Goal: Task Accomplishment & Management: Use online tool/utility

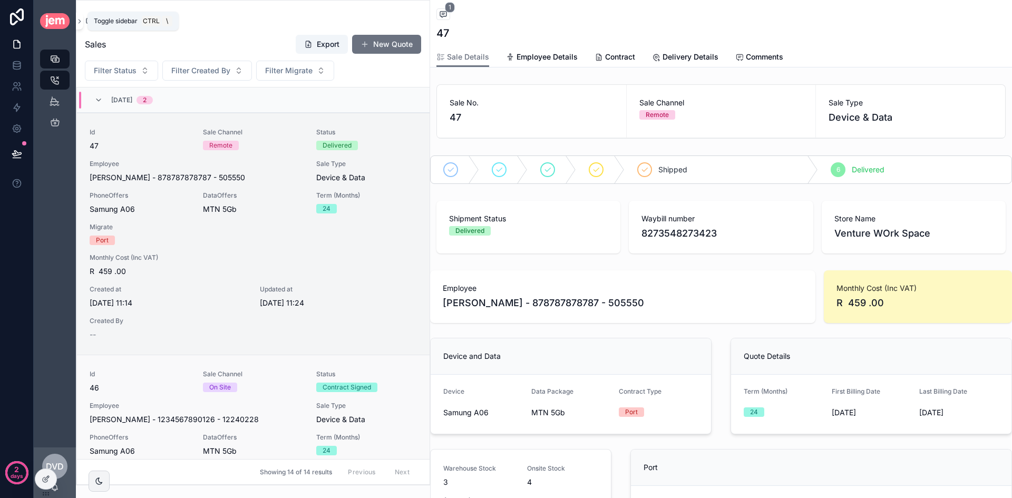
scroll to position [105, 0]
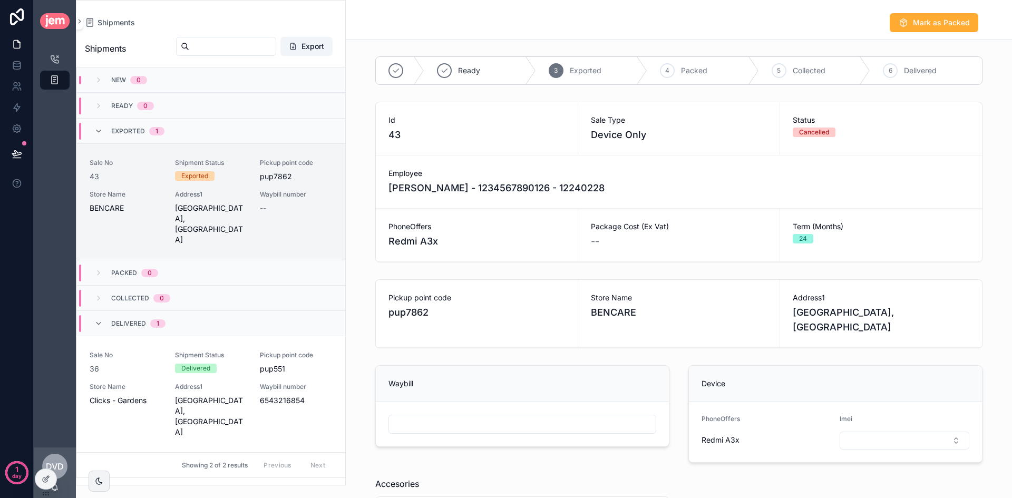
scroll to position [126, 0]
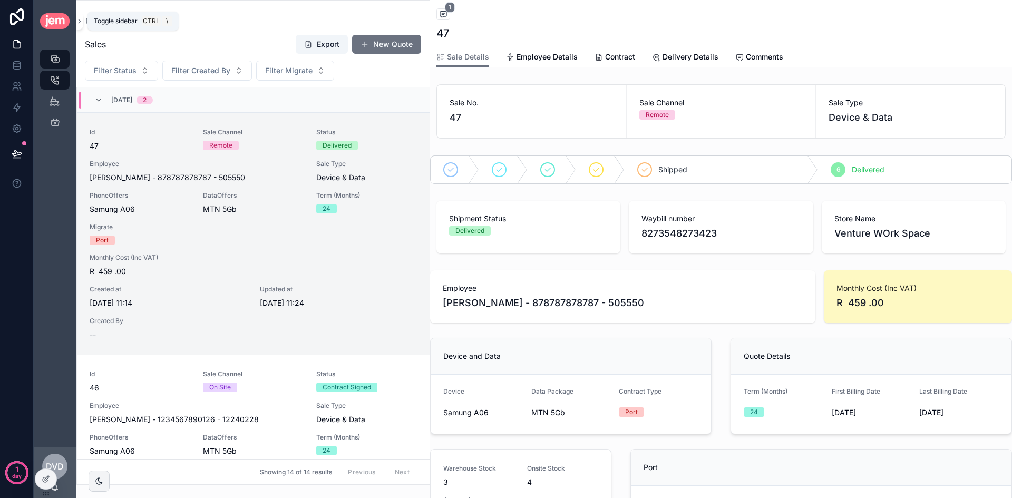
scroll to position [105, 0]
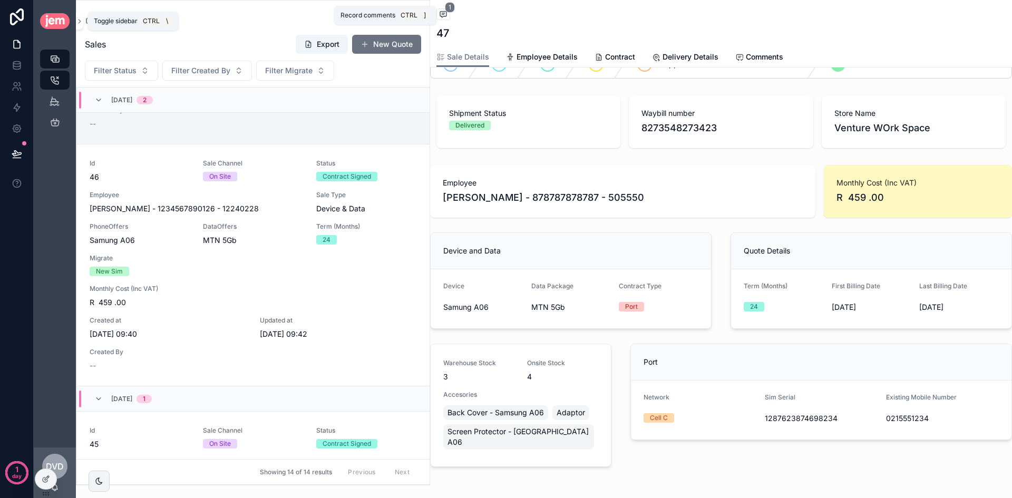
click at [449, 10] on span "1" at bounding box center [450, 7] width 10 height 11
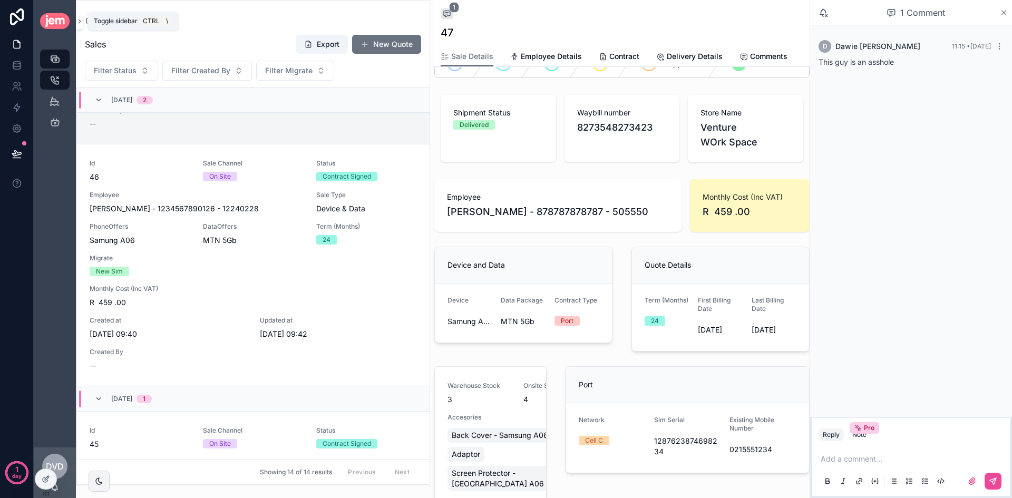
click at [1003, 15] on icon "scrollable content" at bounding box center [1004, 12] width 8 height 8
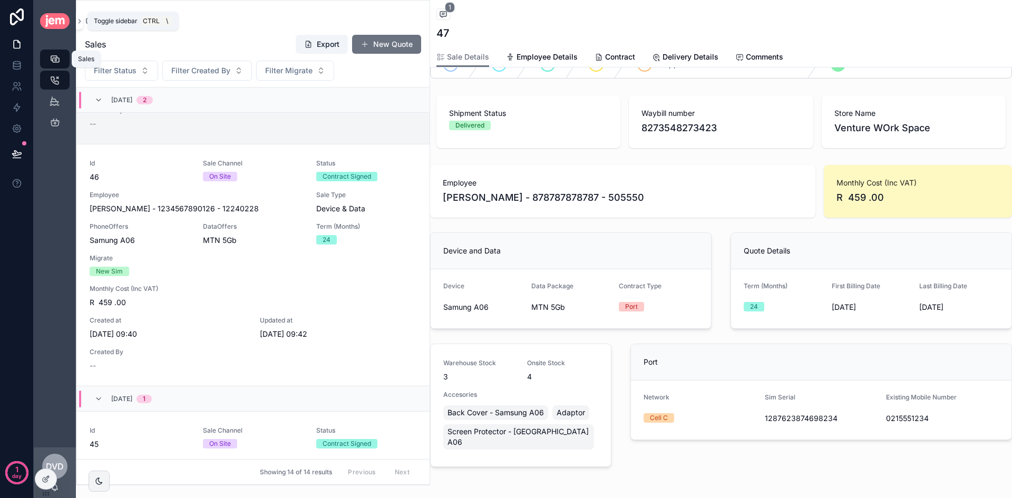
click at [59, 57] on icon "scrollable content" at bounding box center [55, 59] width 11 height 11
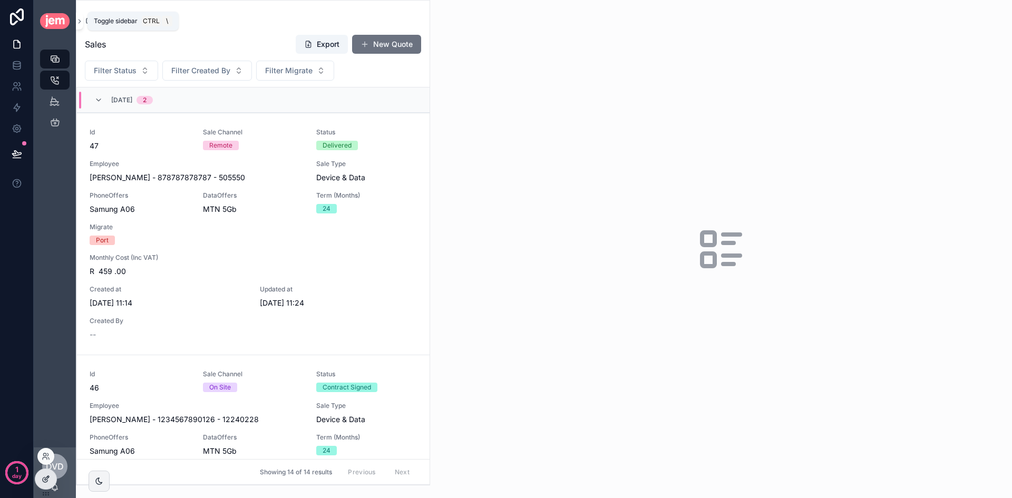
click at [45, 482] on icon at bounding box center [46, 479] width 8 height 8
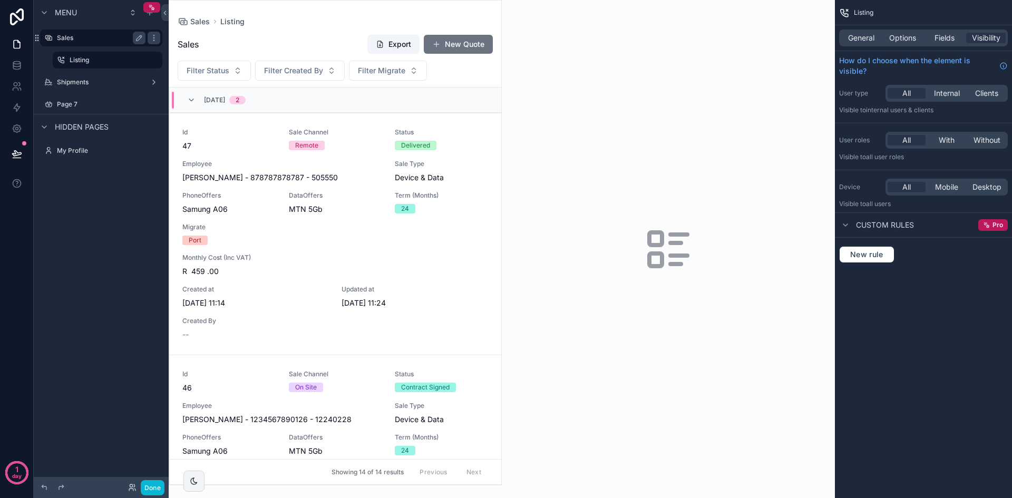
click at [97, 38] on label "Sales" at bounding box center [99, 38] width 84 height 8
click at [121, 60] on label "Listing" at bounding box center [106, 60] width 72 height 8
click at [86, 62] on label "Listing" at bounding box center [106, 60] width 72 height 8
click at [103, 63] on label "Listing" at bounding box center [106, 60] width 72 height 8
click at [137, 63] on icon "scrollable content" at bounding box center [139, 59] width 5 height 5
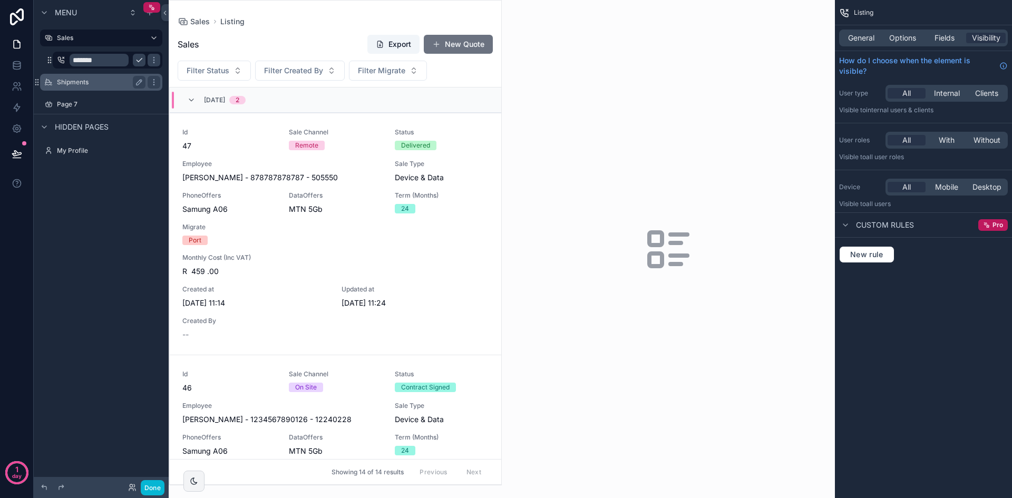
click at [115, 74] on div "Shipments" at bounding box center [101, 82] width 118 height 17
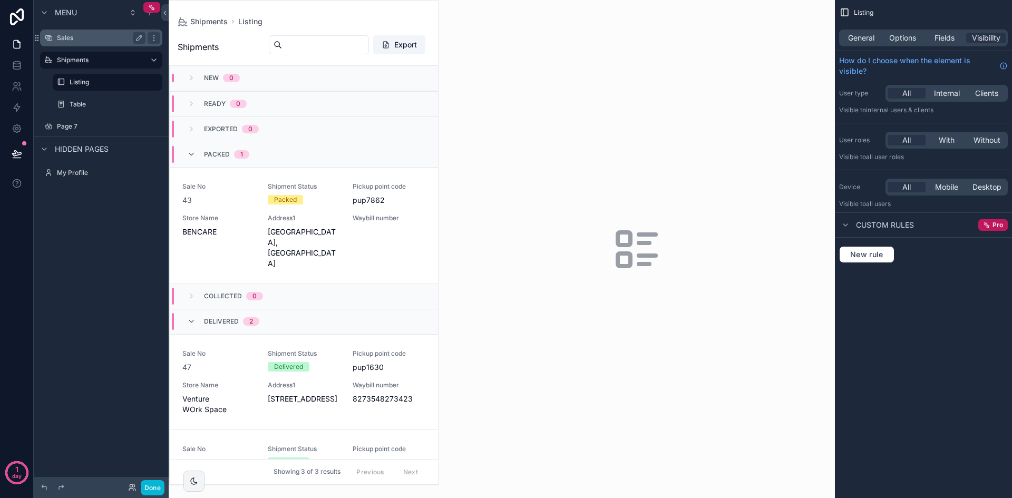
click at [95, 37] on label "Sales" at bounding box center [99, 38] width 84 height 8
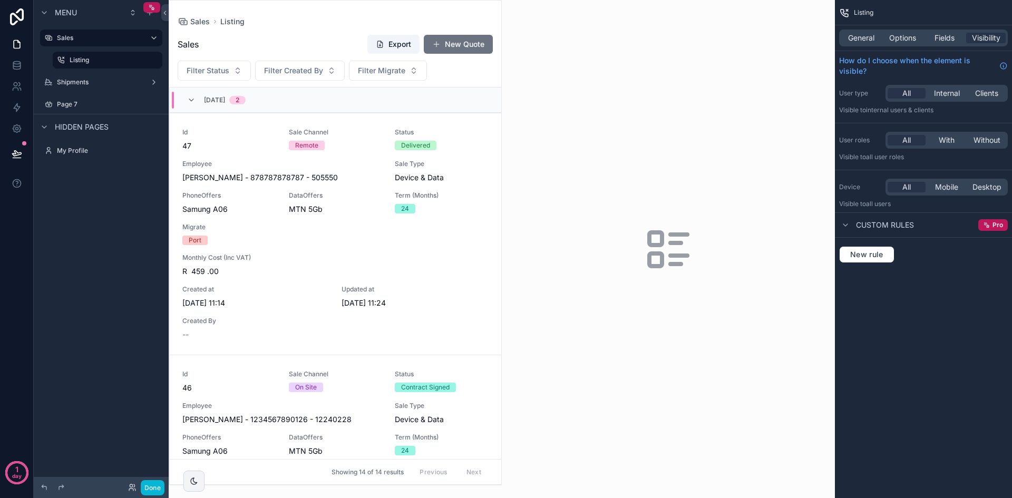
click at [459, 46] on div "scrollable content" at bounding box center [335, 243] width 332 height 485
click at [149, 493] on button "Done" at bounding box center [153, 487] width 24 height 15
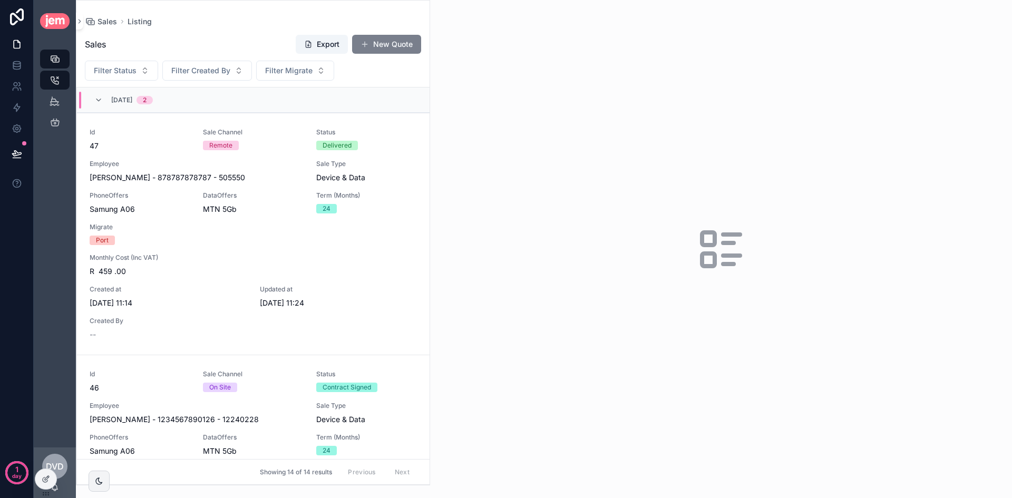
click at [386, 36] on button "New Quote" at bounding box center [386, 44] width 69 height 19
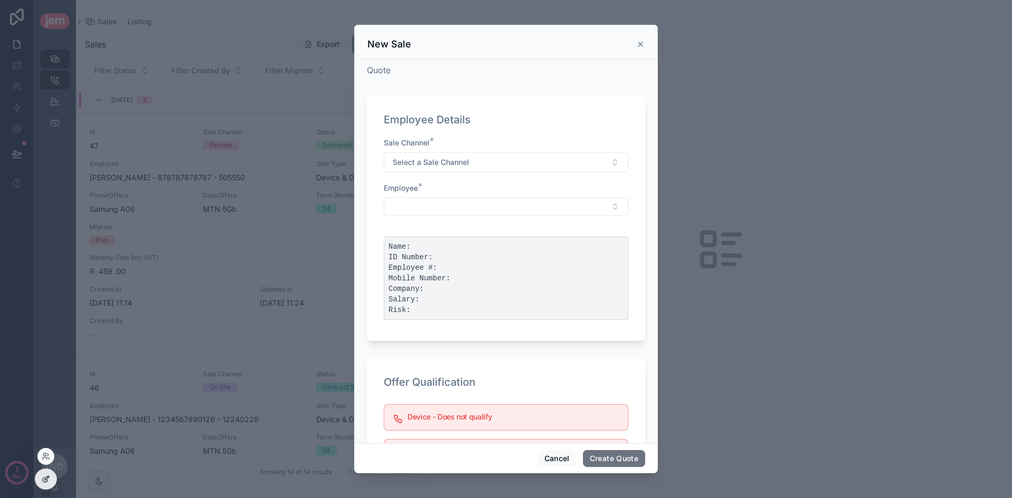
click at [46, 486] on div at bounding box center [45, 479] width 21 height 20
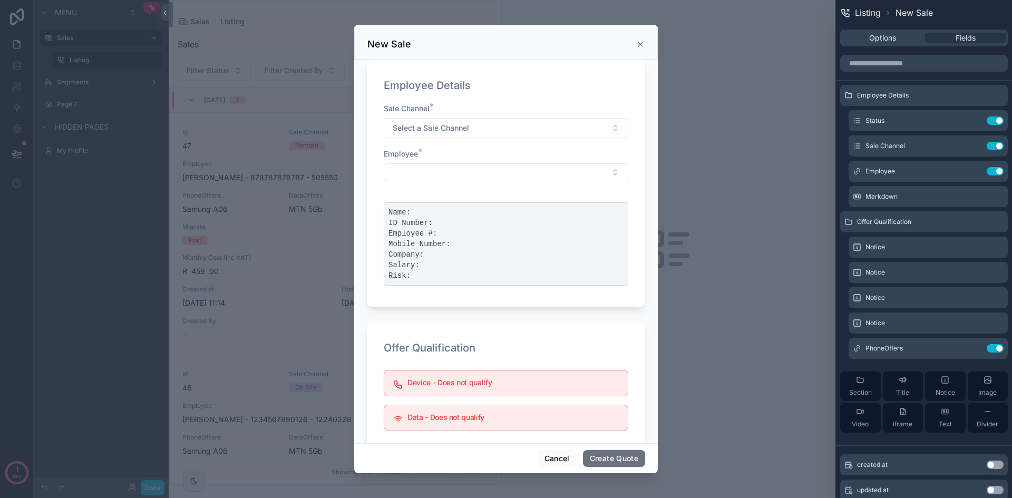
scroll to position [53, 0]
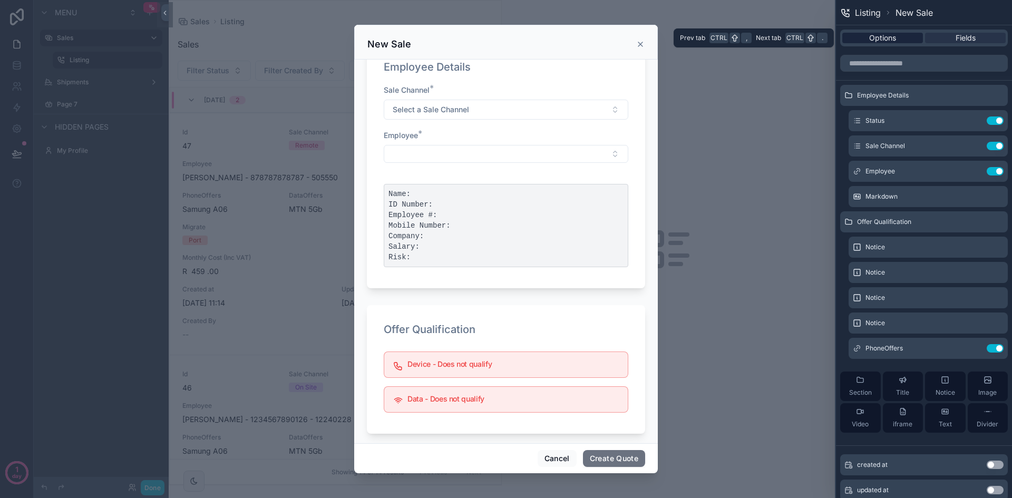
click at [884, 34] on span "Options" at bounding box center [883, 38] width 27 height 11
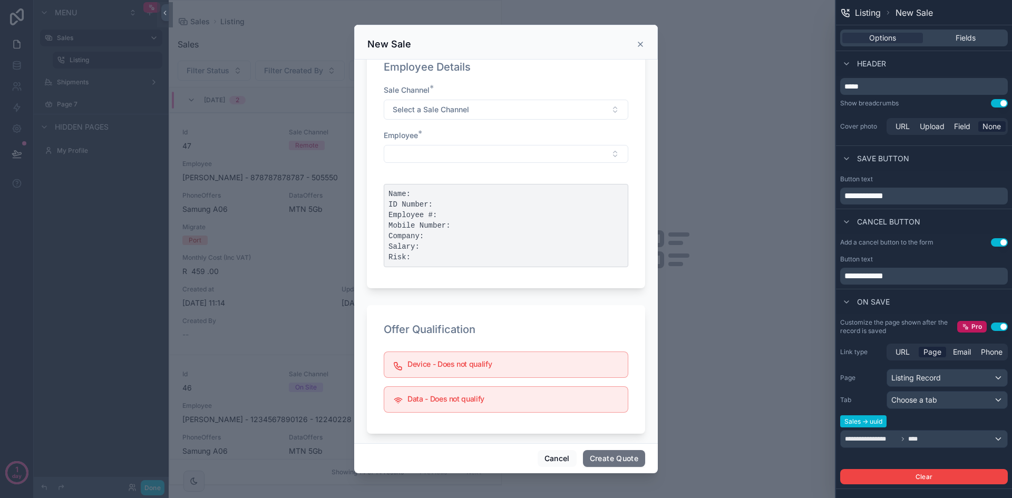
scroll to position [85, 0]
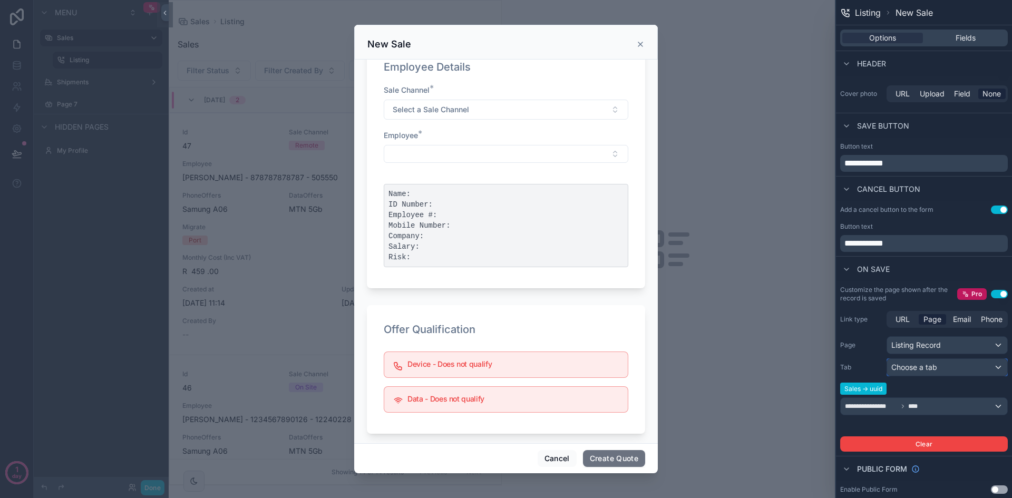
click at [939, 364] on div "Choose a tab" at bounding box center [947, 367] width 120 height 17
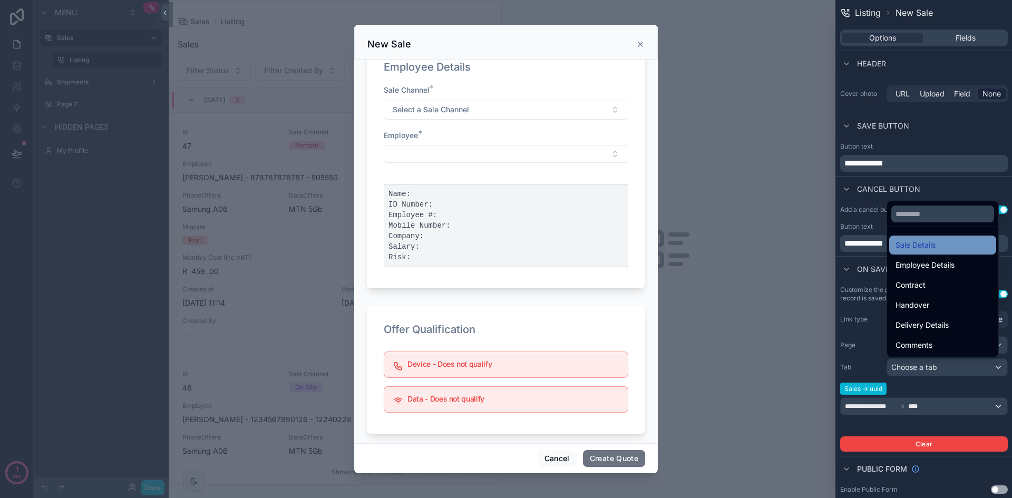
click at [966, 246] on div "Sale Details" at bounding box center [943, 245] width 94 height 13
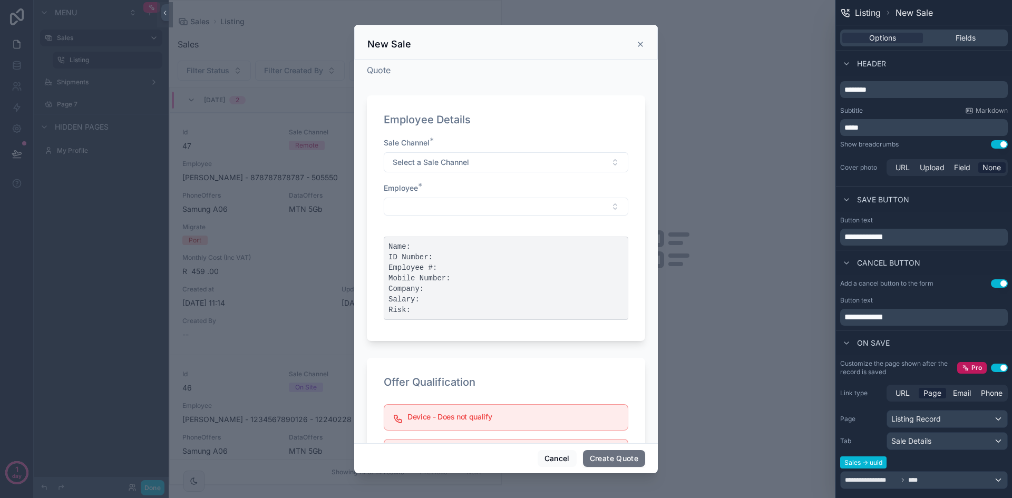
scroll to position [0, 0]
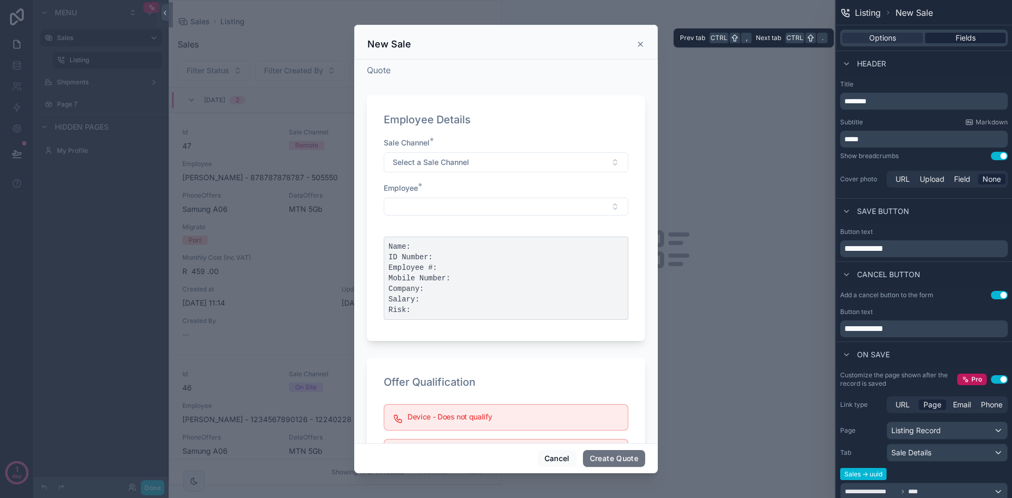
click at [969, 38] on span "Fields" at bounding box center [966, 38] width 20 height 11
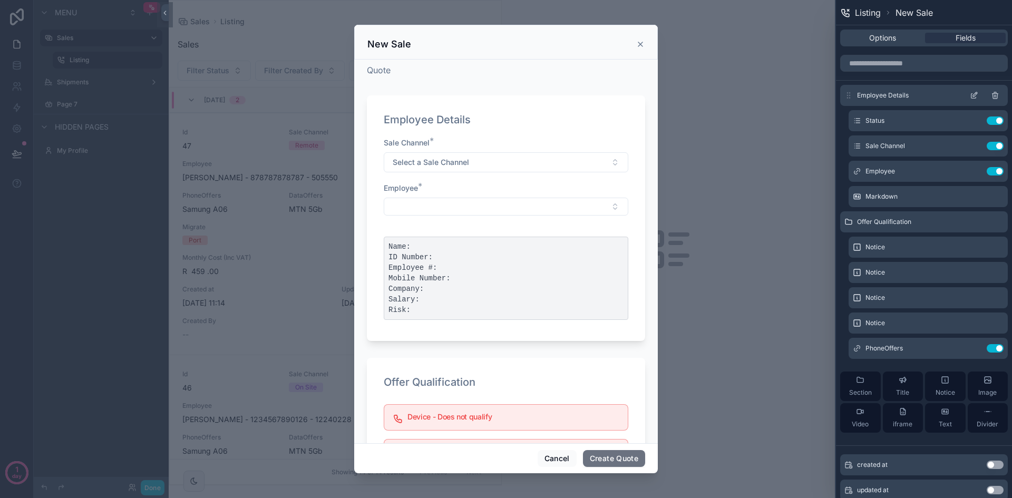
click at [973, 97] on icon at bounding box center [975, 94] width 4 height 4
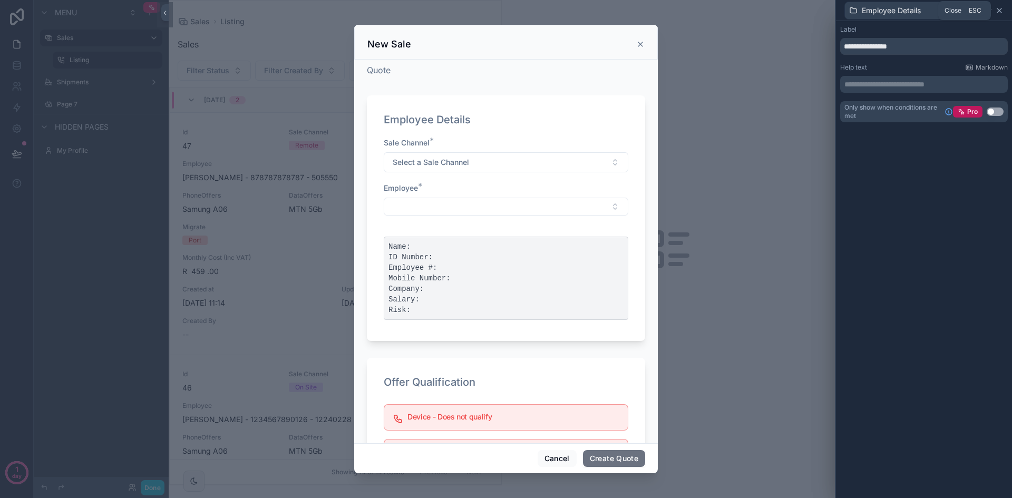
click at [999, 11] on icon at bounding box center [1000, 10] width 4 height 4
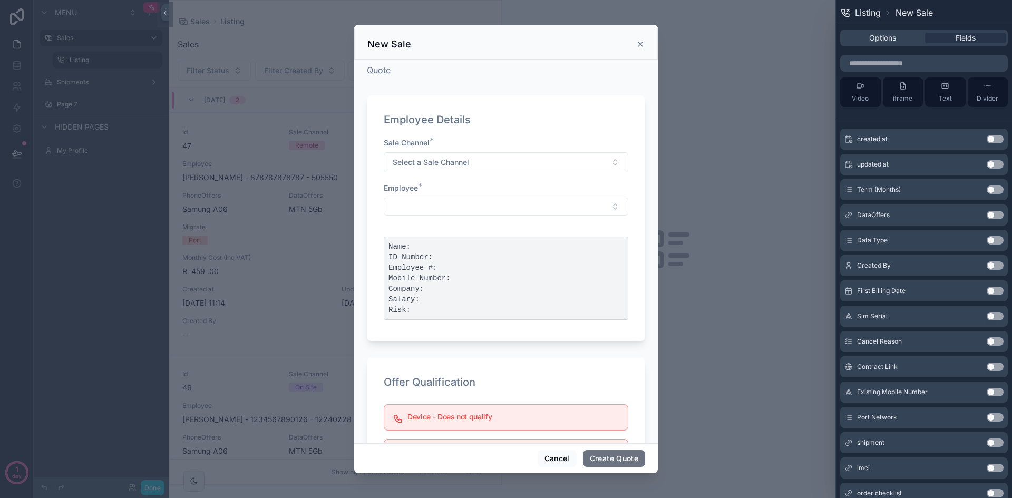
scroll to position [344, 0]
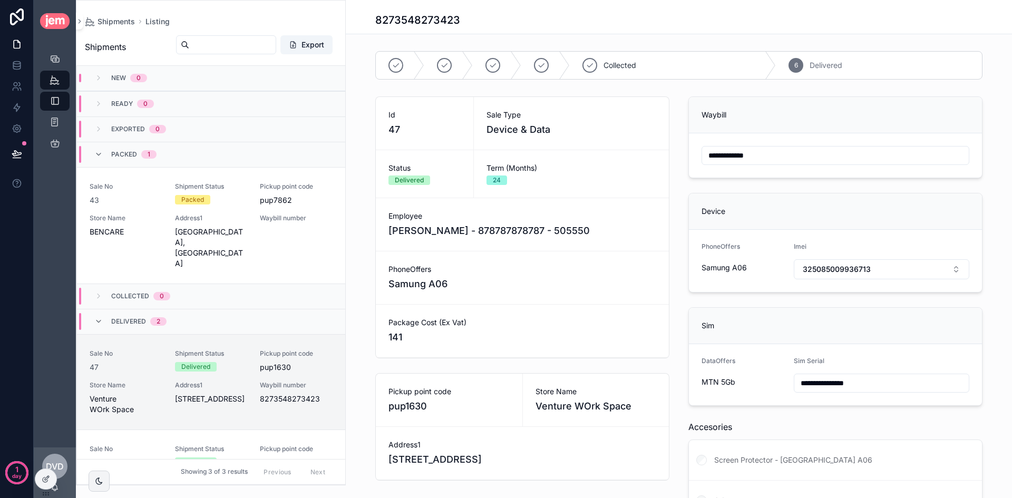
scroll to position [136, 0]
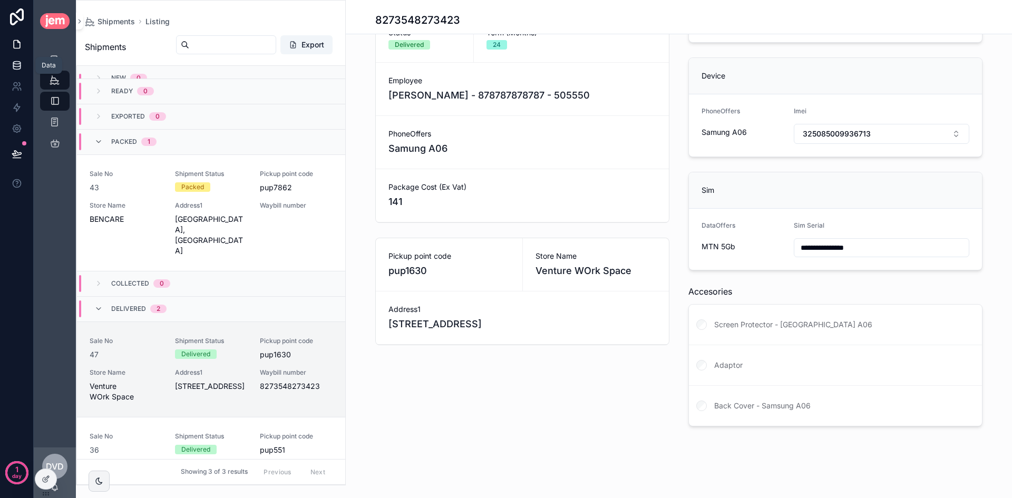
click at [18, 59] on link at bounding box center [16, 65] width 33 height 21
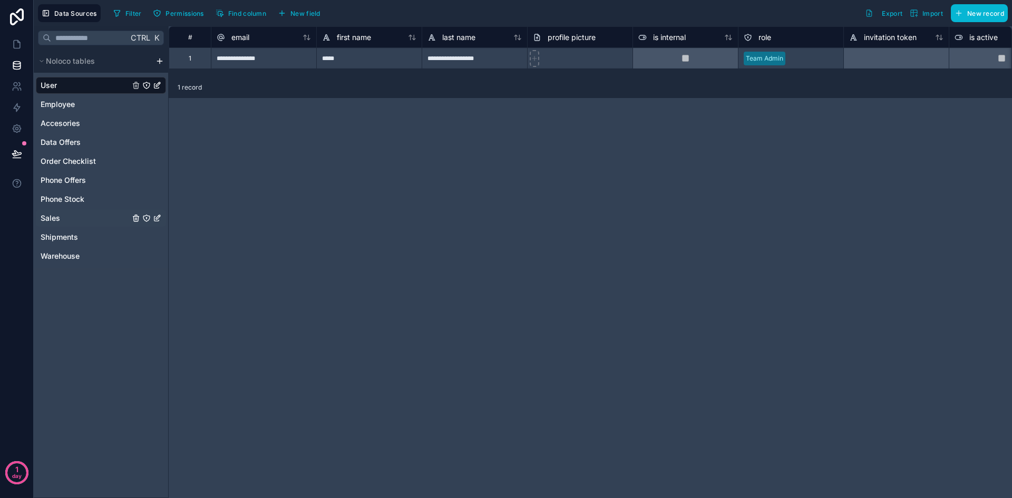
click at [67, 215] on link "Sales" at bounding box center [101, 218] width 130 height 17
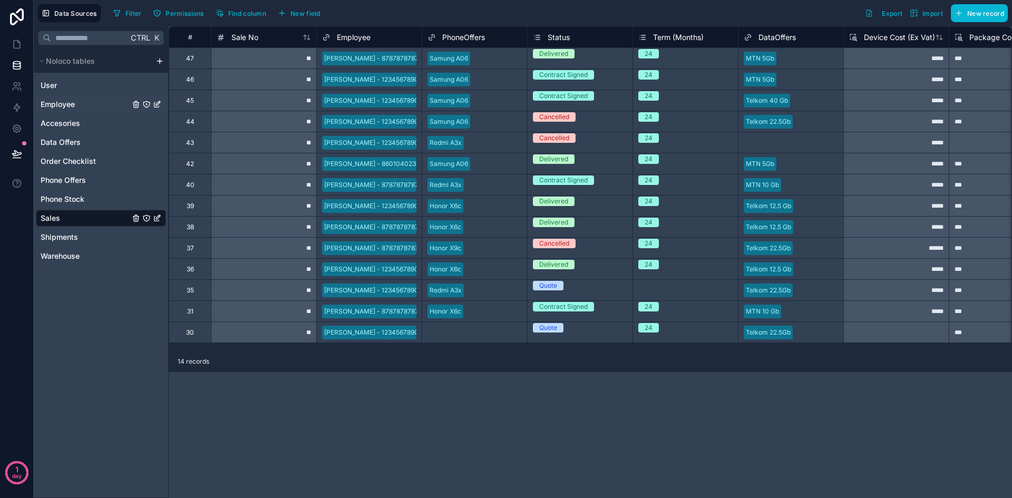
click at [84, 109] on link "Employee" at bounding box center [101, 104] width 130 height 17
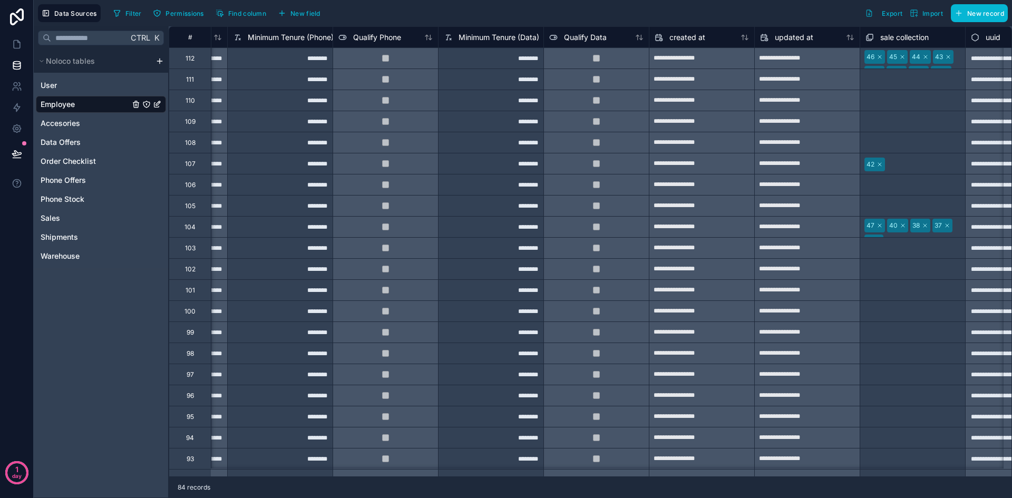
scroll to position [0, 1422]
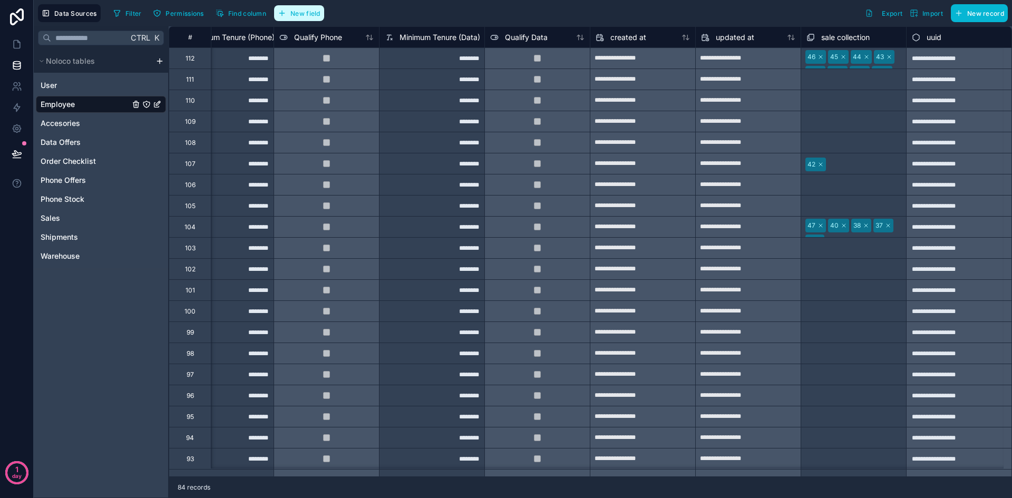
click at [308, 11] on span "New field" at bounding box center [306, 13] width 30 height 8
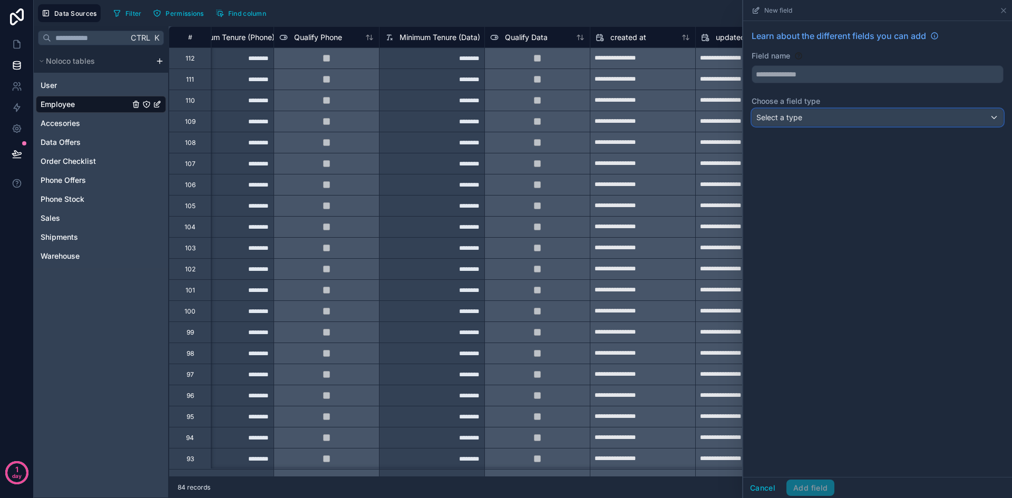
click at [826, 118] on div "Select a type" at bounding box center [878, 117] width 251 height 17
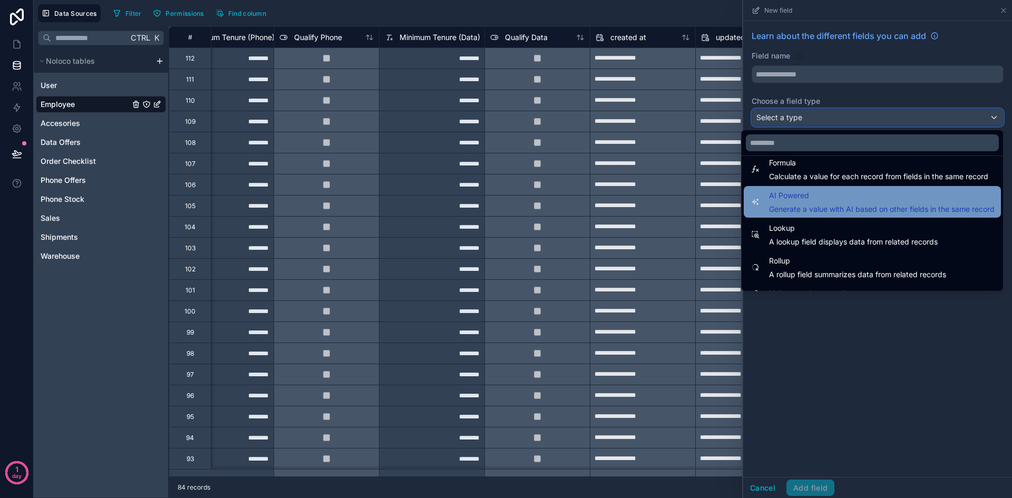
scroll to position [306, 0]
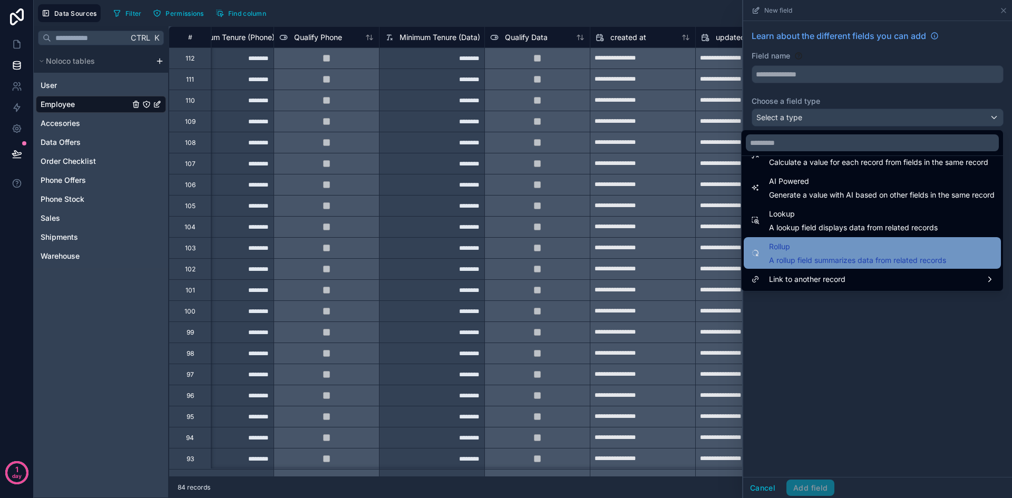
click at [825, 249] on span "Rollup" at bounding box center [857, 246] width 177 height 13
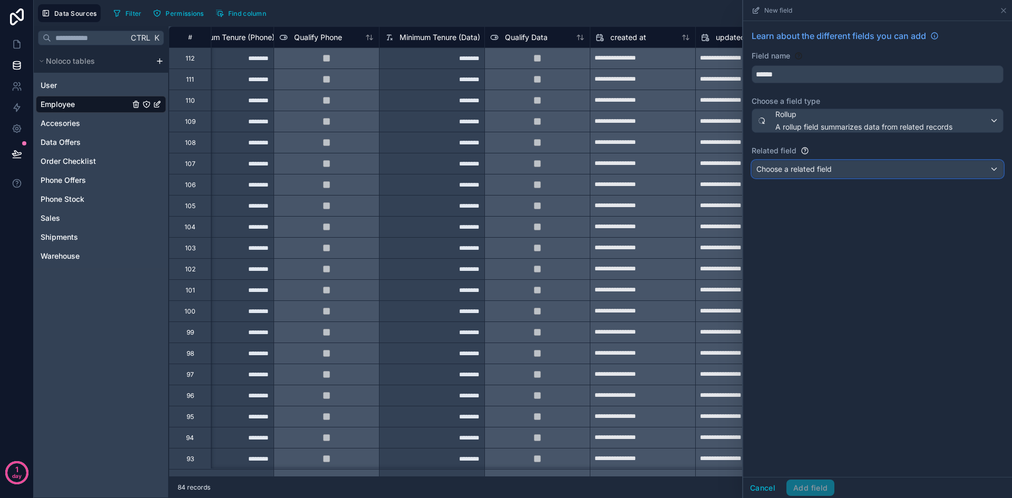
click at [838, 173] on div "Choose a related field" at bounding box center [878, 169] width 251 height 17
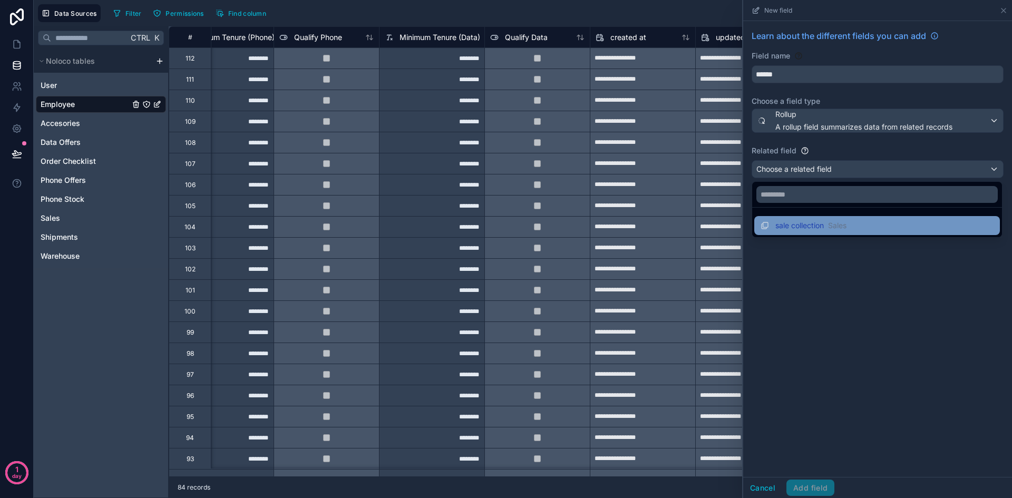
click at [847, 229] on span "Sales" at bounding box center [837, 225] width 18 height 11
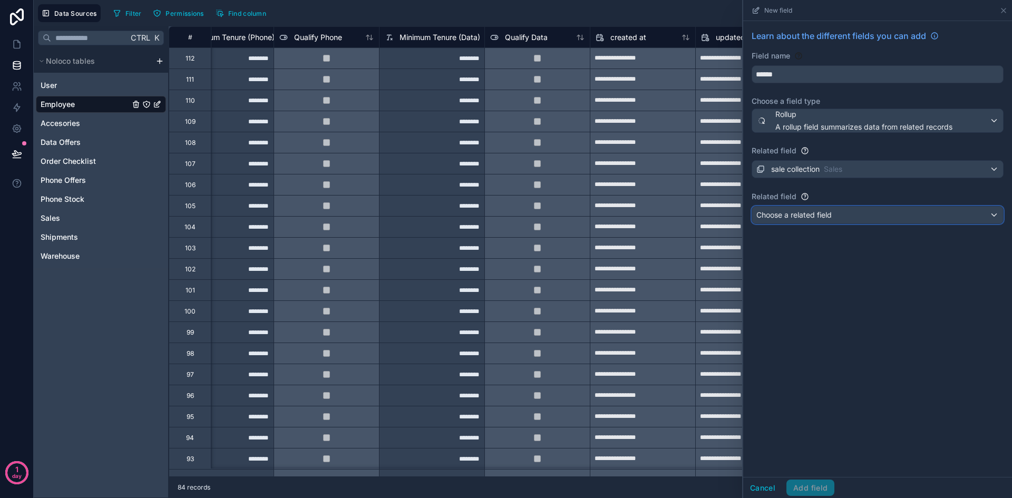
click at [865, 209] on div "Choose a related field" at bounding box center [878, 215] width 251 height 17
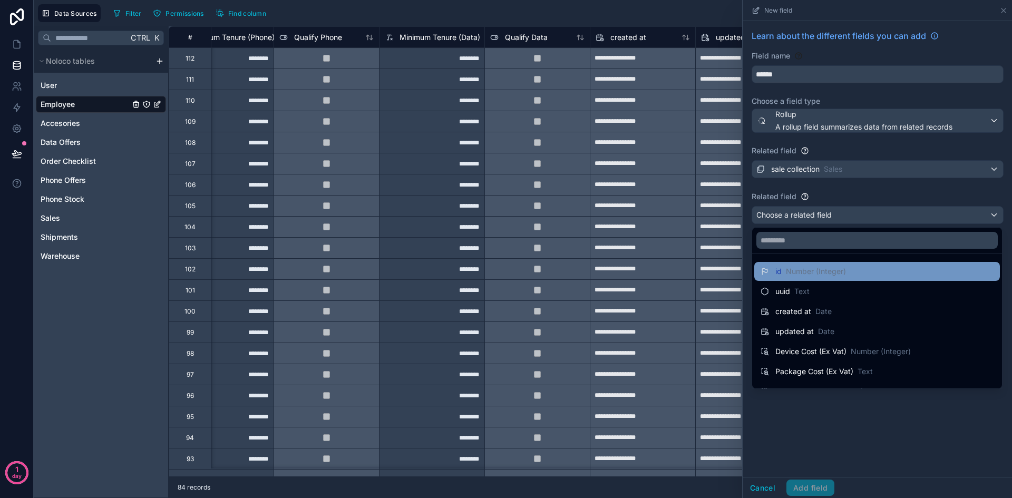
click at [871, 264] on div "id Number (Integer)" at bounding box center [878, 271] width 246 height 19
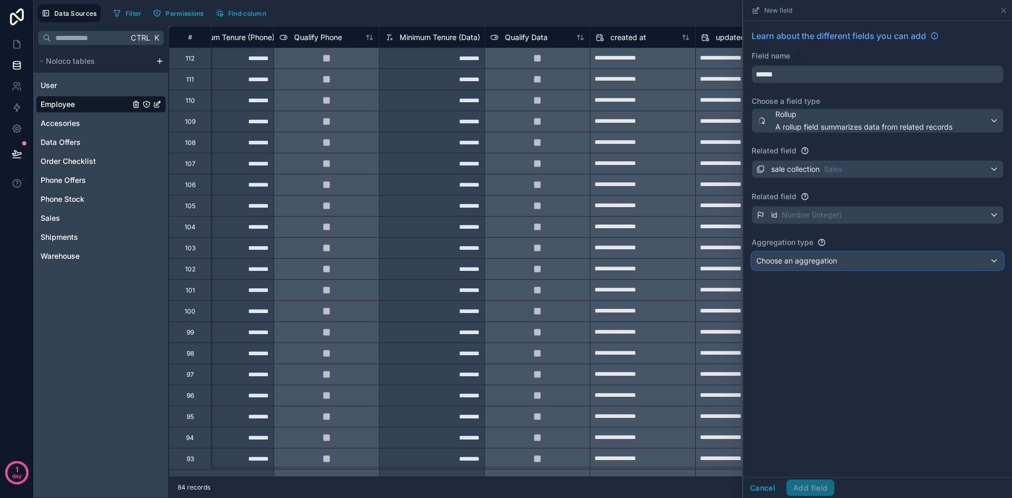
click at [844, 258] on div "Choose an aggregation" at bounding box center [878, 261] width 251 height 17
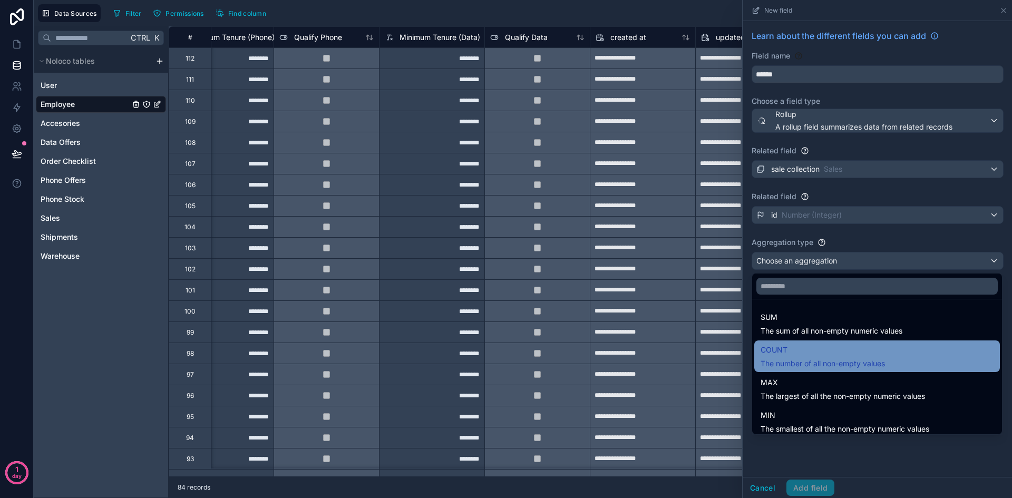
click at [879, 368] on span "The number of all non-empty values" at bounding box center [823, 364] width 124 height 11
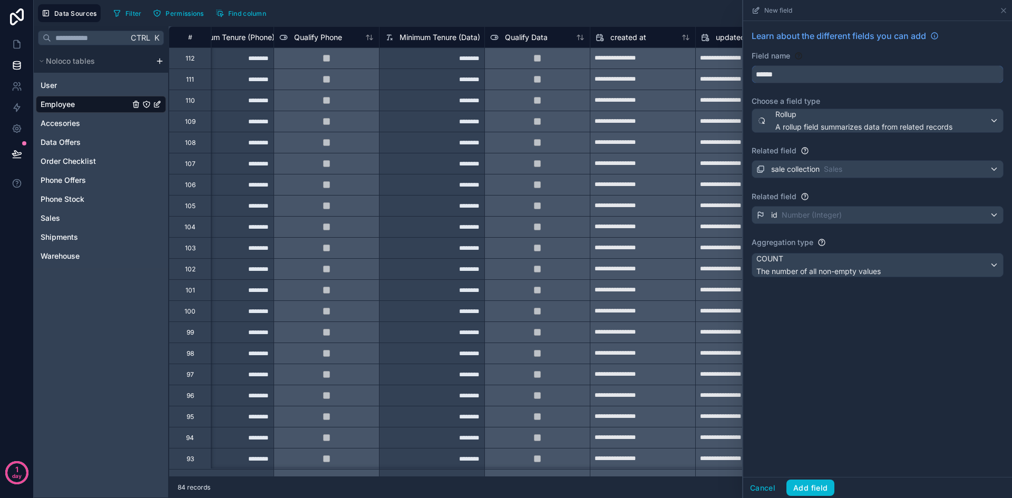
click at [812, 77] on input "******" at bounding box center [878, 74] width 251 height 17
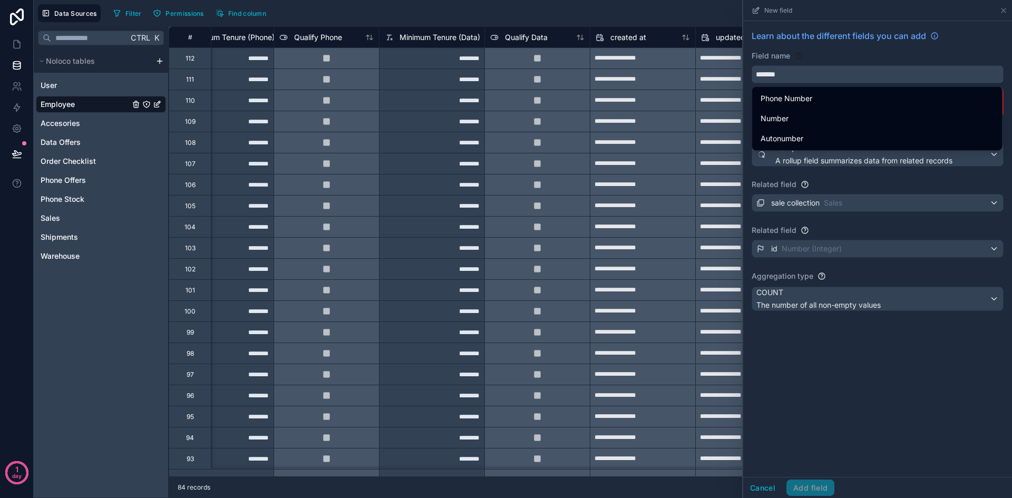
click at [752, 65] on button "******" at bounding box center [878, 74] width 252 height 18
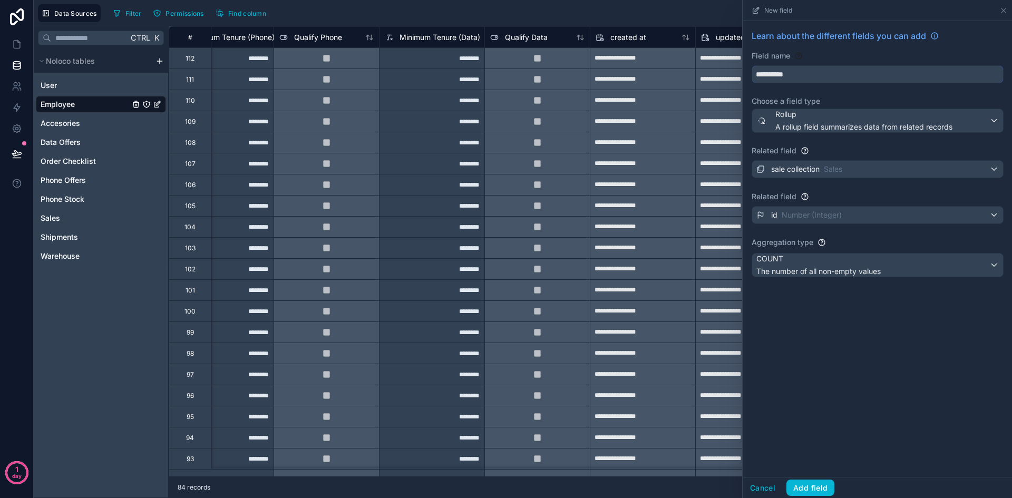
click at [752, 65] on button "*********" at bounding box center [878, 74] width 252 height 18
type input "**********"
click at [866, 266] on span "The number of all non-empty values" at bounding box center [819, 271] width 124 height 11
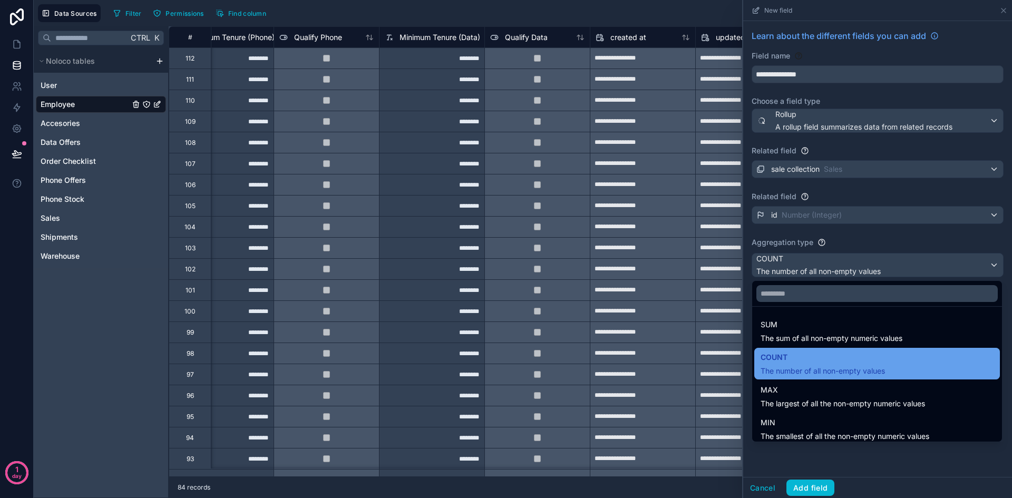
click at [870, 355] on span "COUNT" at bounding box center [823, 357] width 124 height 13
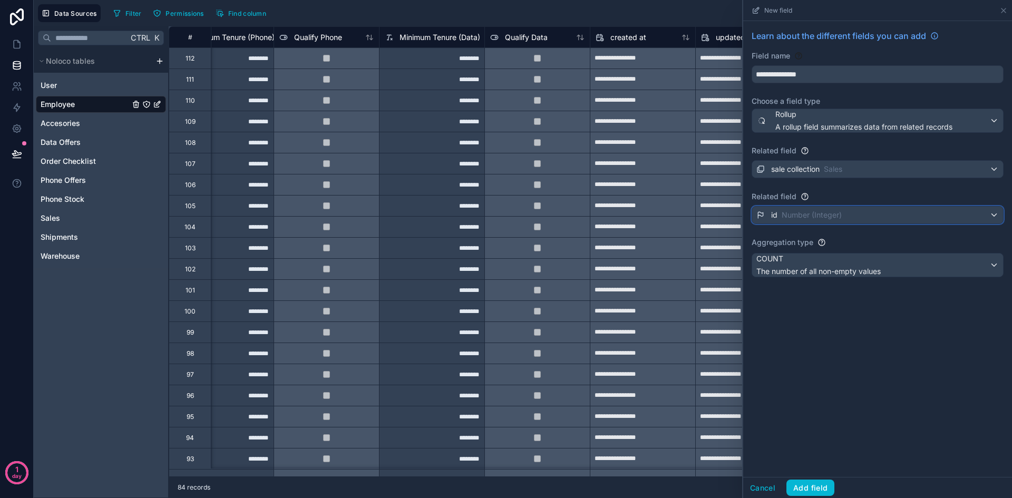
click at [895, 213] on div "id Number (Integer)" at bounding box center [878, 215] width 251 height 17
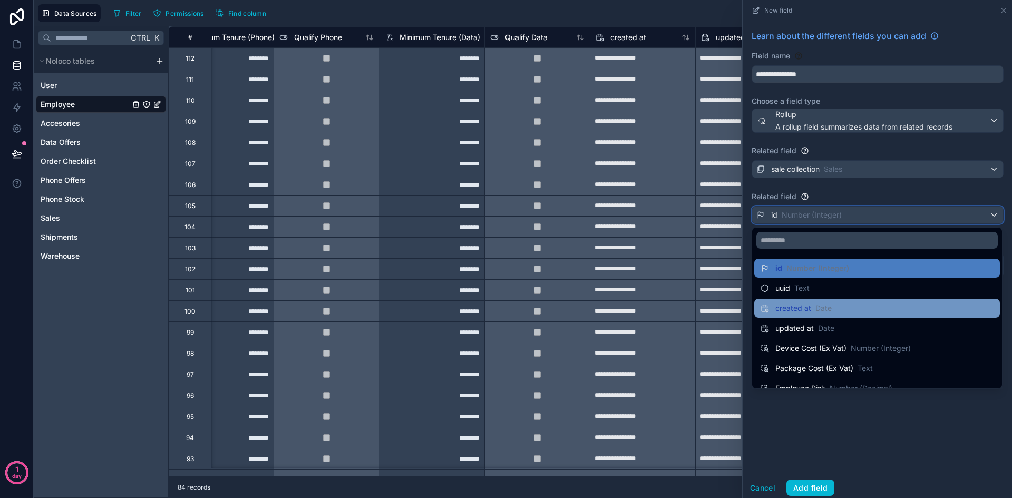
scroll to position [0, 0]
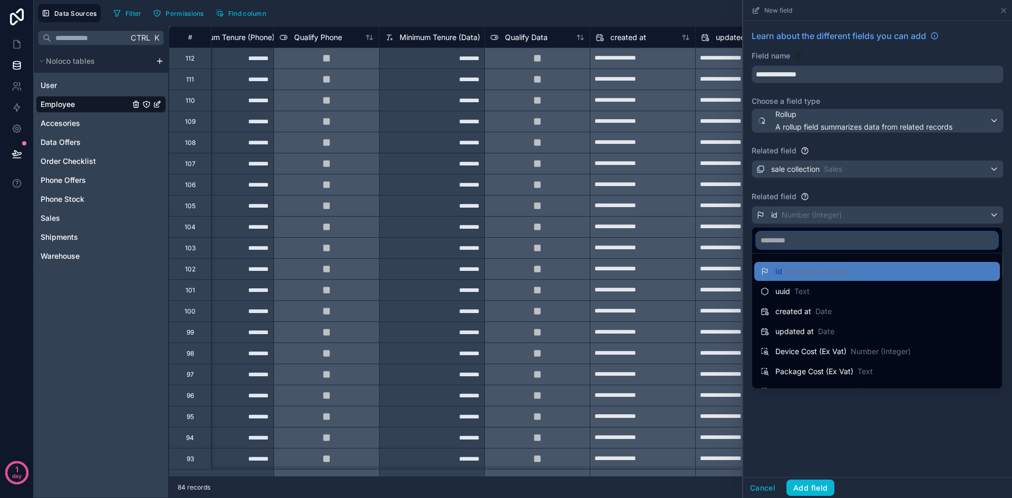
click at [788, 239] on input "text" at bounding box center [878, 240] width 242 height 17
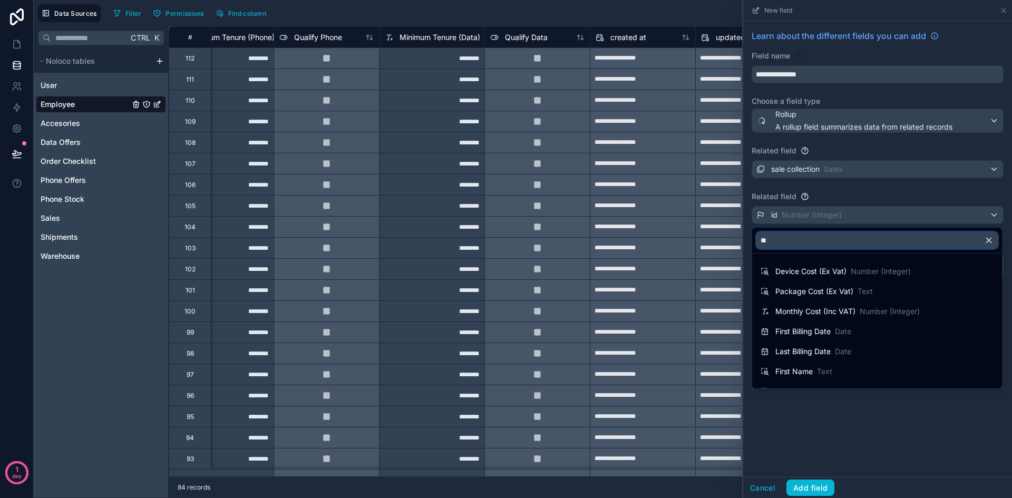
type input "*"
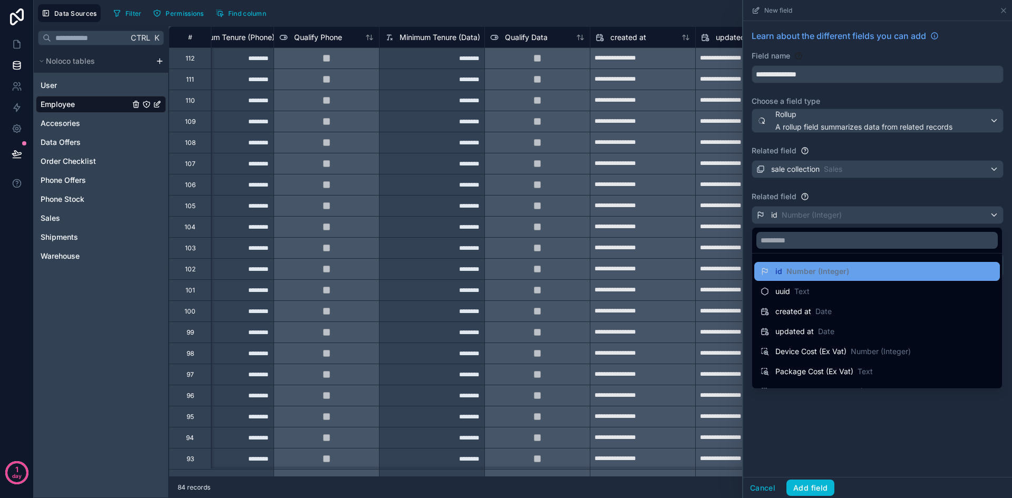
click at [834, 269] on span "Number (Integer)" at bounding box center [818, 271] width 63 height 11
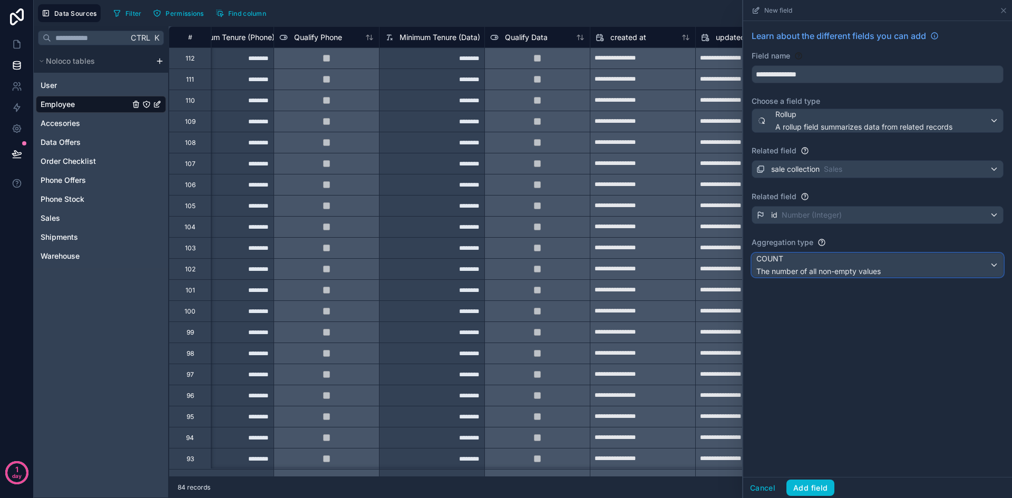
click at [841, 272] on span "The number of all non-empty values" at bounding box center [819, 271] width 124 height 11
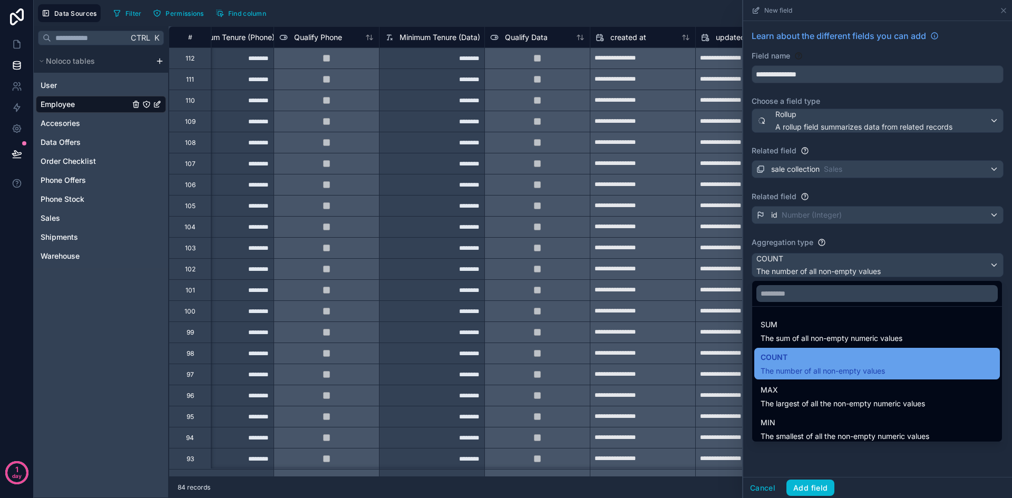
click at [858, 360] on span "COUNT" at bounding box center [823, 357] width 124 height 13
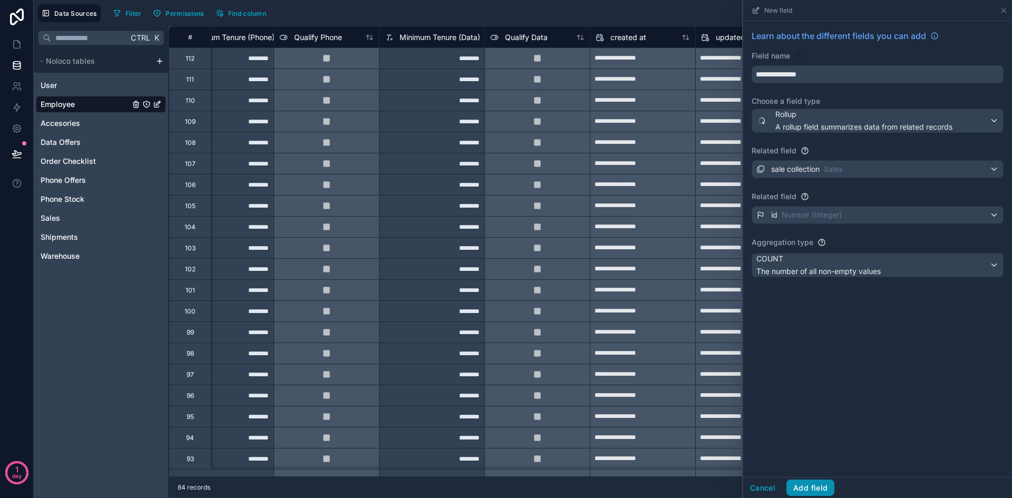
click at [797, 485] on button "Add field" at bounding box center [811, 488] width 48 height 17
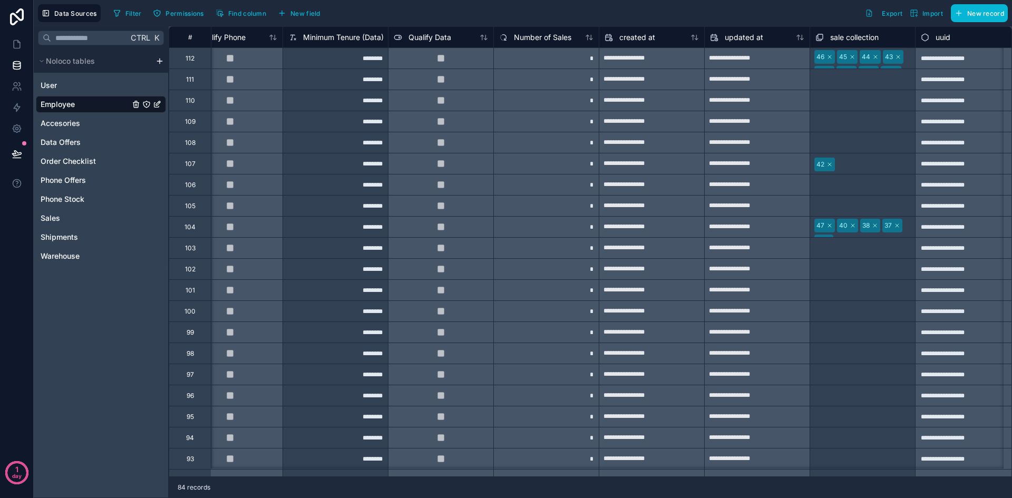
scroll to position [0, 1527]
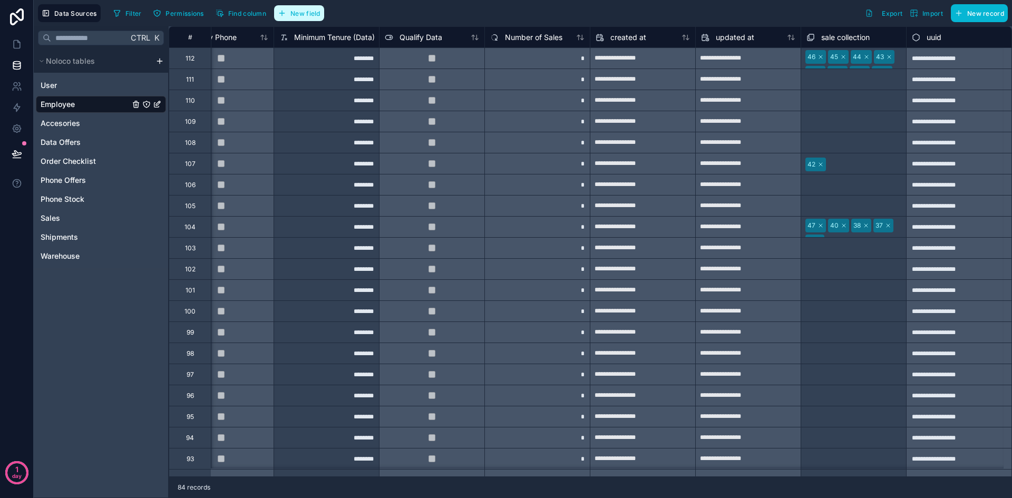
click at [313, 16] on span "New field" at bounding box center [306, 13] width 30 height 8
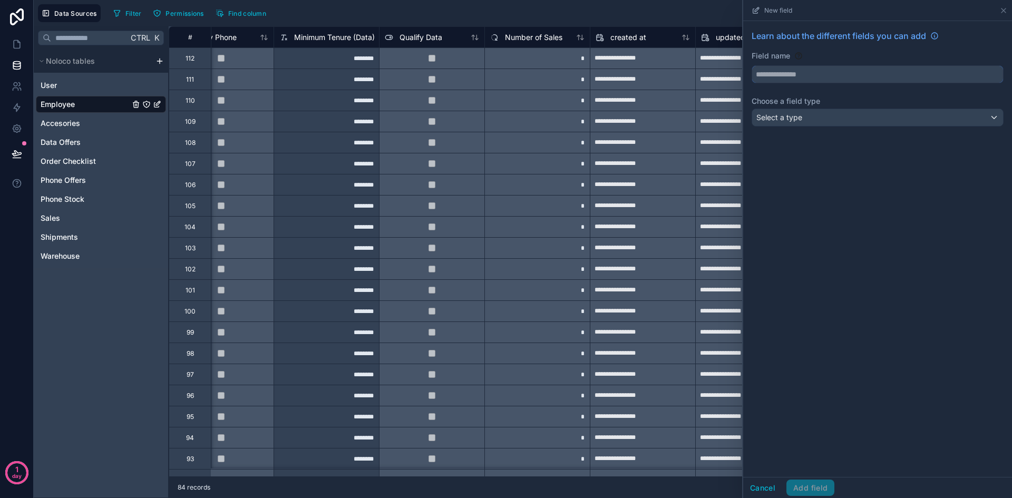
click at [864, 78] on input "text" at bounding box center [878, 74] width 251 height 17
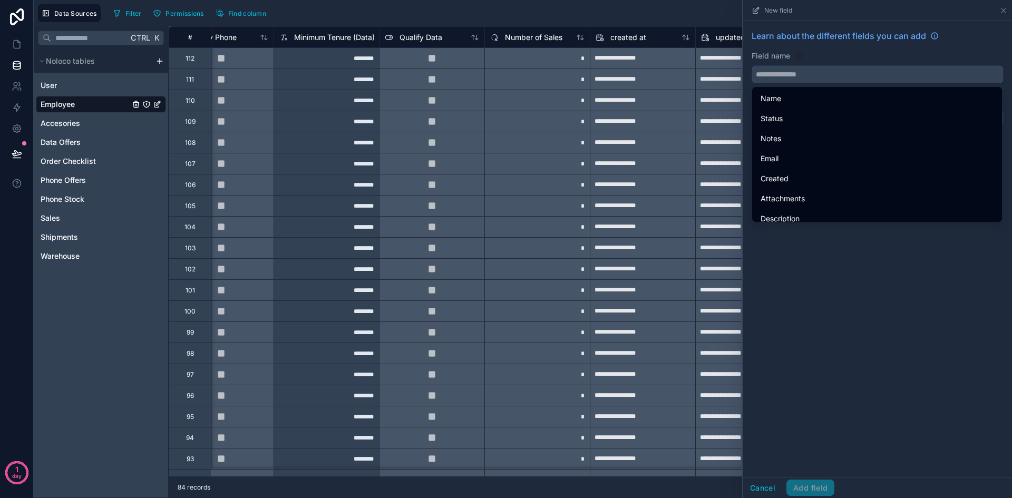
click at [813, 76] on input "text" at bounding box center [878, 74] width 251 height 17
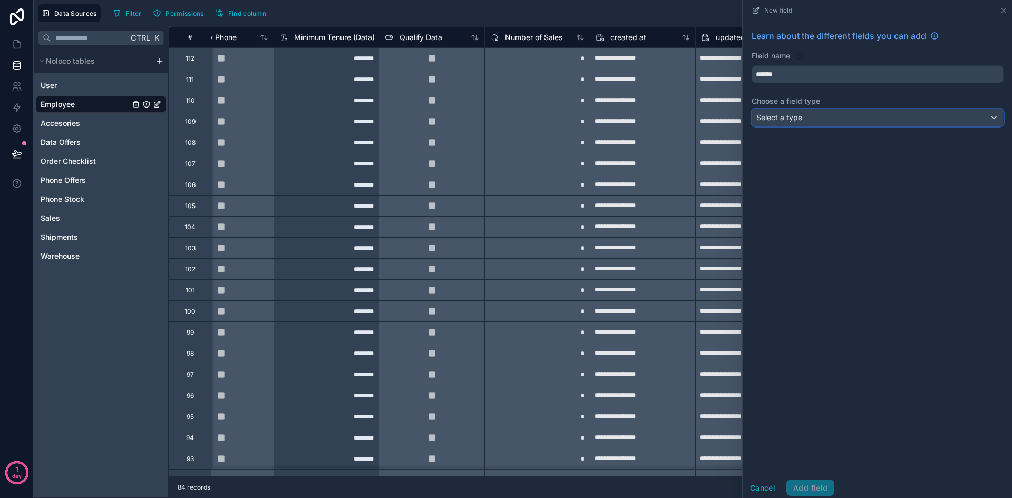
click at [836, 122] on div "Select a type" at bounding box center [878, 117] width 251 height 17
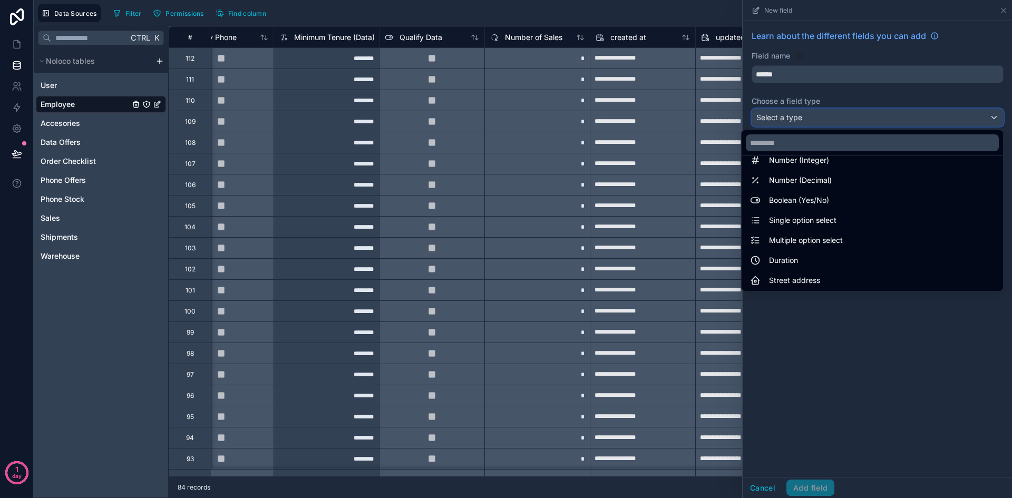
scroll to position [306, 0]
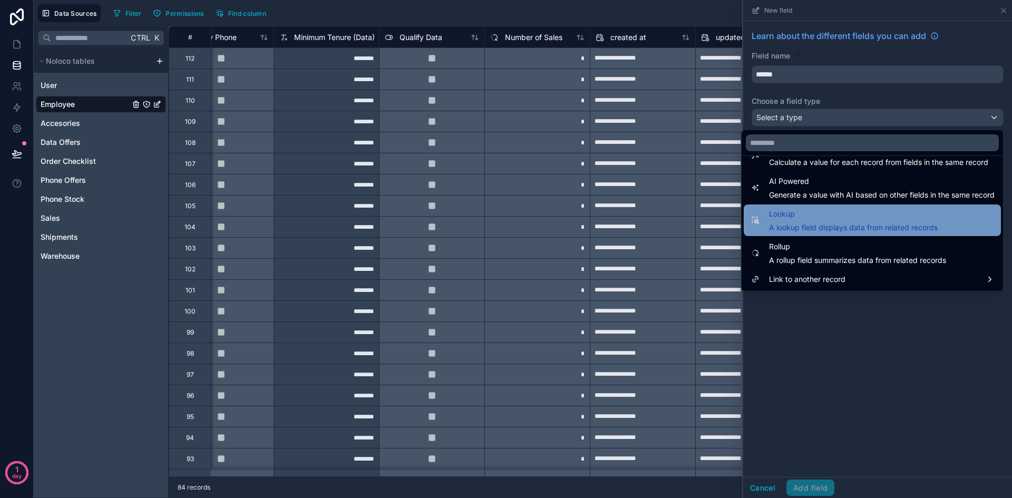
click at [937, 226] on div "Lookup A lookup field displays data from related records" at bounding box center [872, 220] width 245 height 25
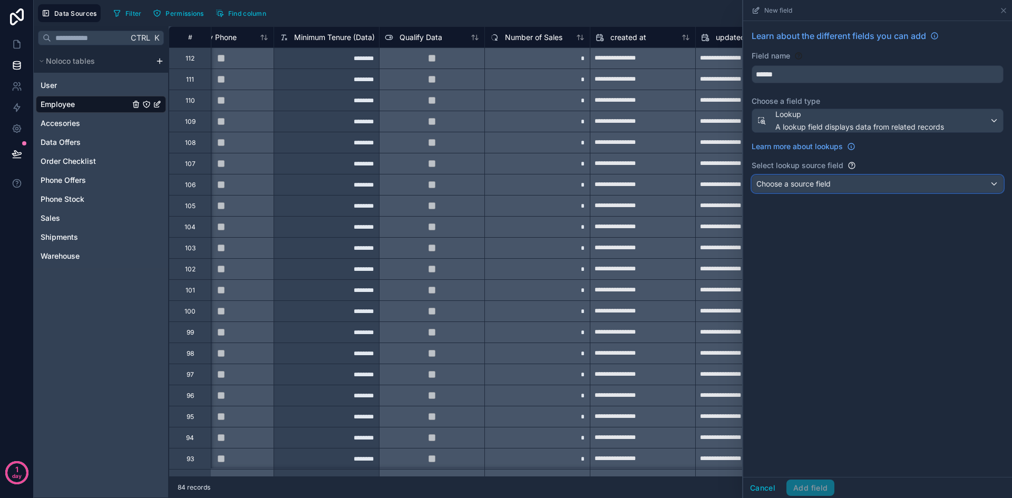
click at [873, 186] on div "Choose a source field" at bounding box center [878, 184] width 251 height 17
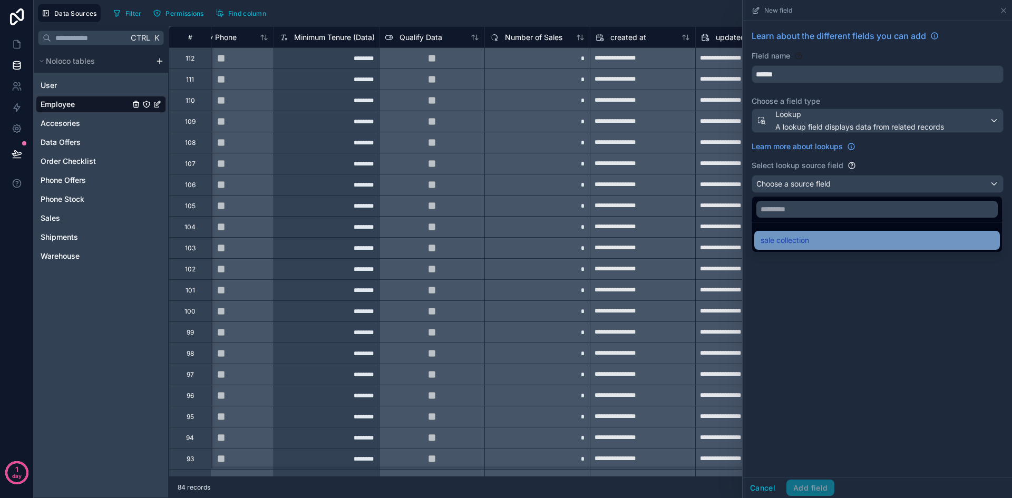
click at [847, 235] on div "sale collection" at bounding box center [877, 240] width 233 height 13
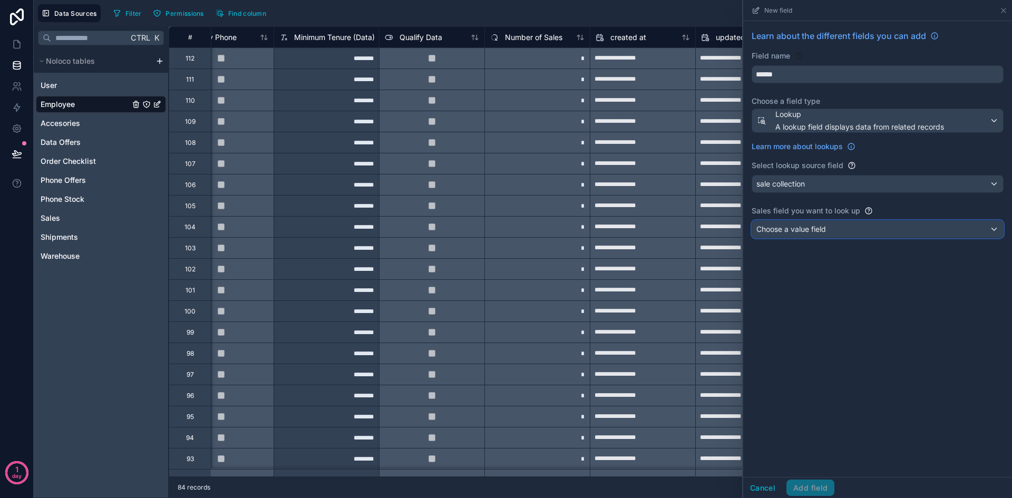
click at [850, 228] on div "Choose a value field" at bounding box center [878, 229] width 251 height 17
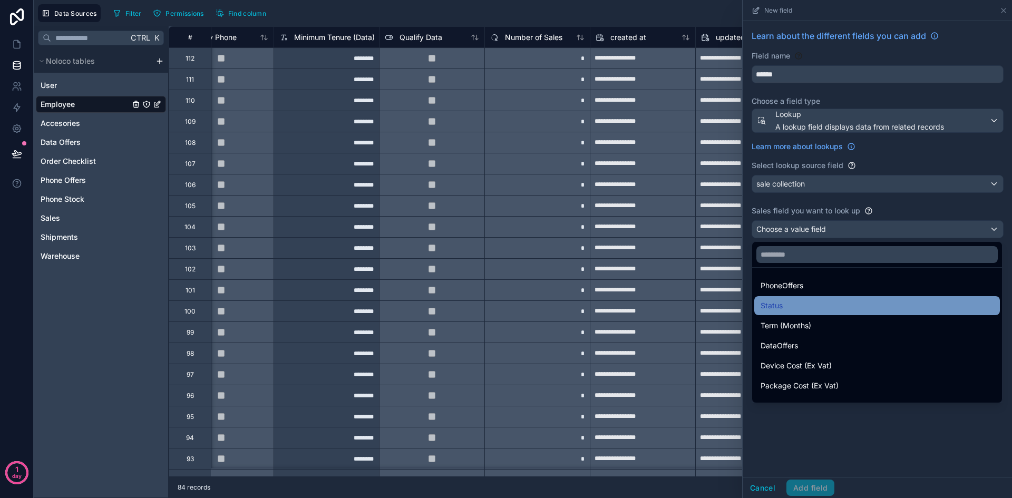
click at [851, 298] on div "Status" at bounding box center [878, 305] width 246 height 19
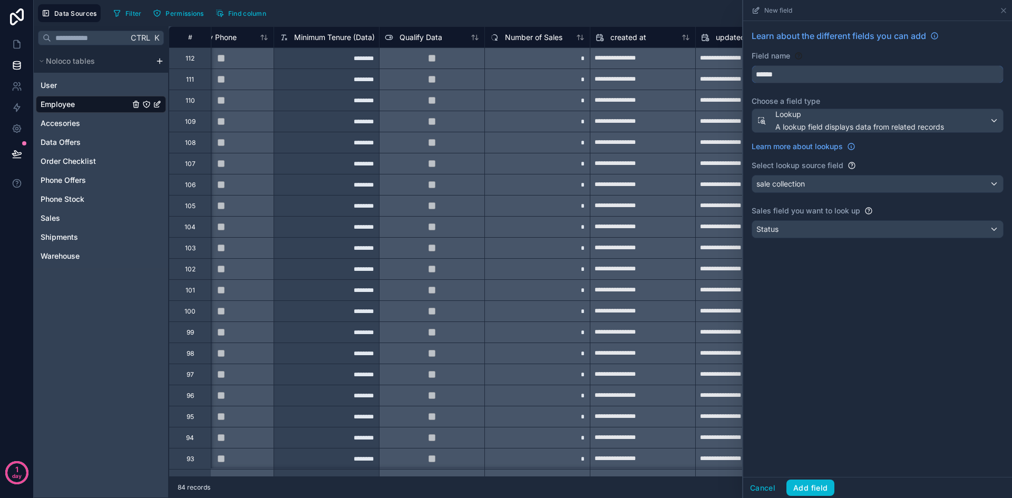
click at [805, 75] on input "******" at bounding box center [878, 74] width 251 height 17
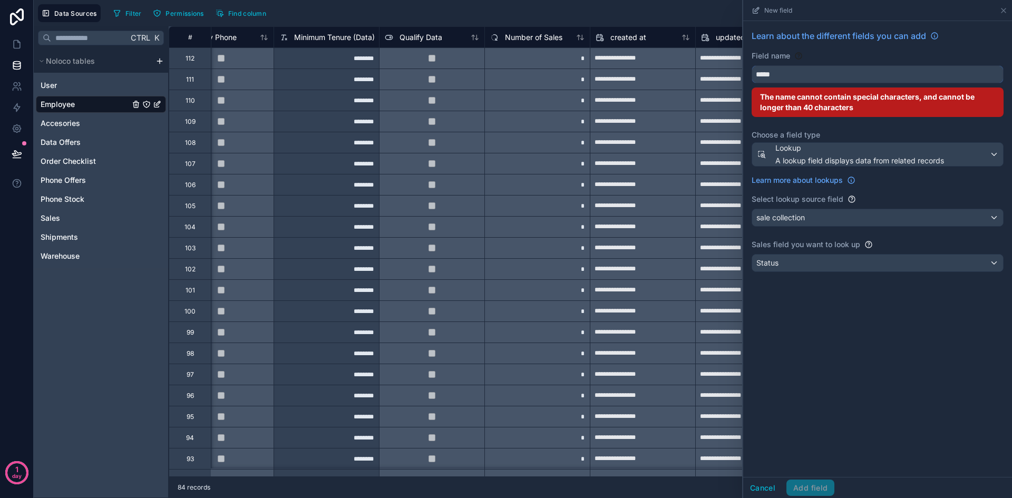
click at [752, 65] on button "****" at bounding box center [878, 74] width 252 height 18
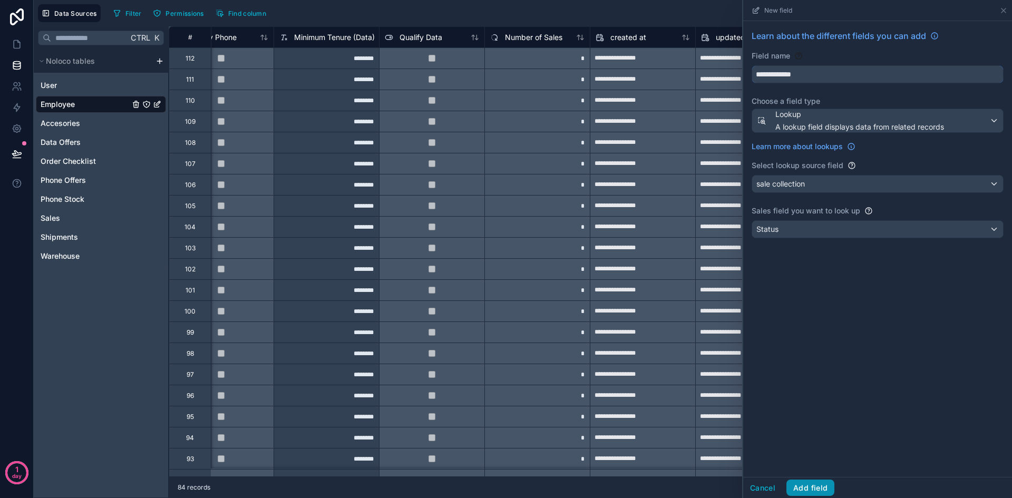
type input "**********"
click at [828, 488] on button "Add field" at bounding box center [811, 488] width 48 height 17
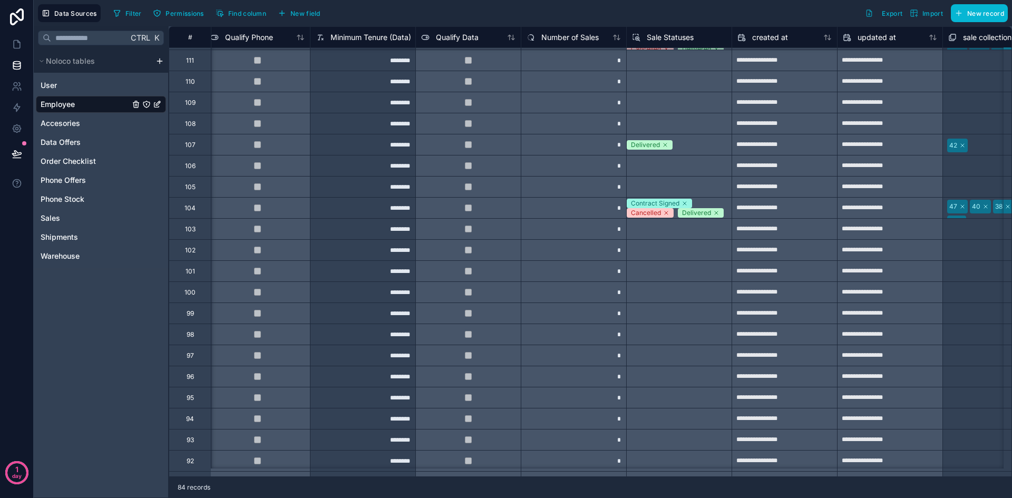
scroll to position [0, 1483]
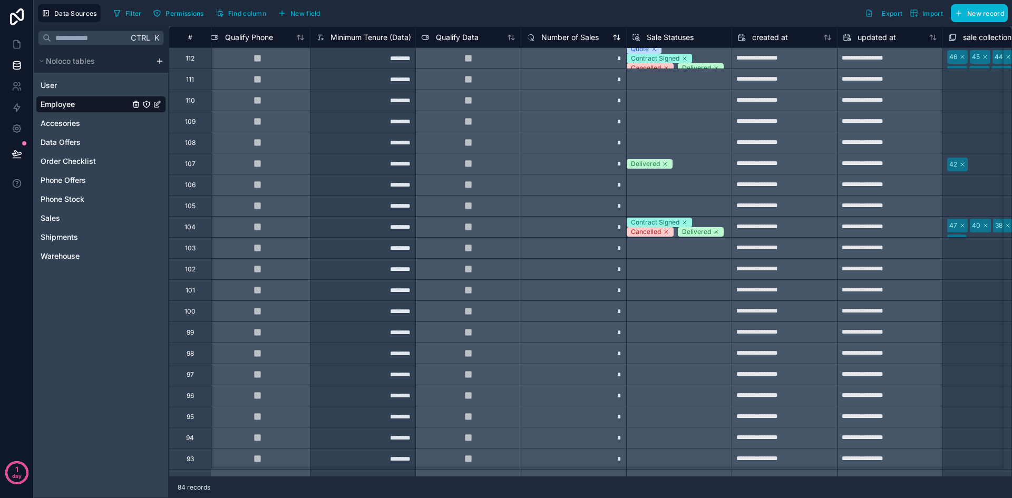
click at [585, 37] on span "Number of Sales" at bounding box center [570, 37] width 57 height 11
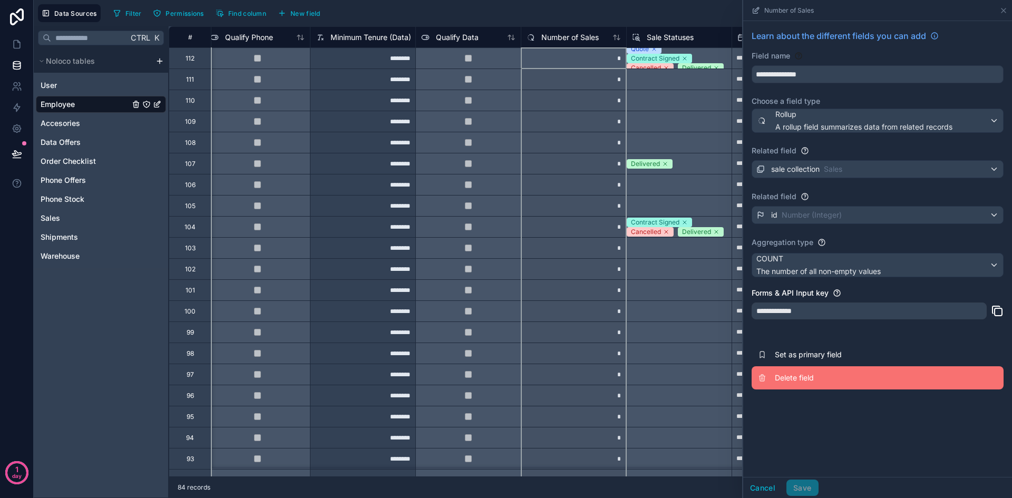
click at [814, 373] on span "Delete field" at bounding box center [851, 378] width 152 height 11
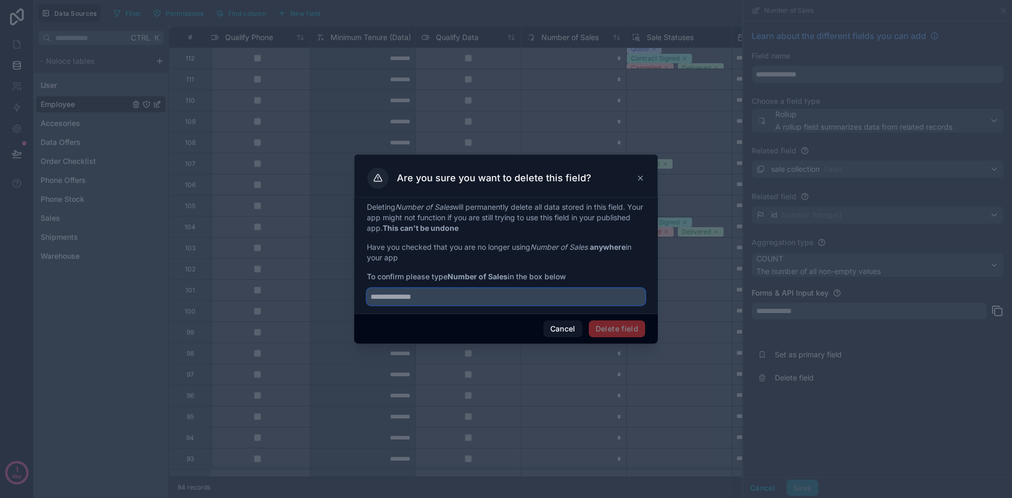
click at [520, 298] on input "text" at bounding box center [506, 296] width 278 height 17
type input "**********"
click at [634, 334] on button "Delete field" at bounding box center [617, 329] width 56 height 17
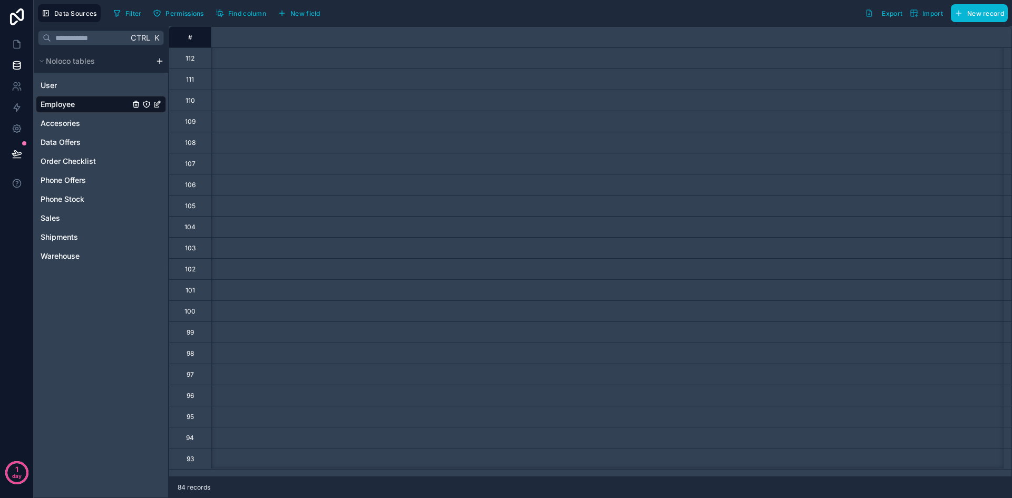
scroll to position [0, 1527]
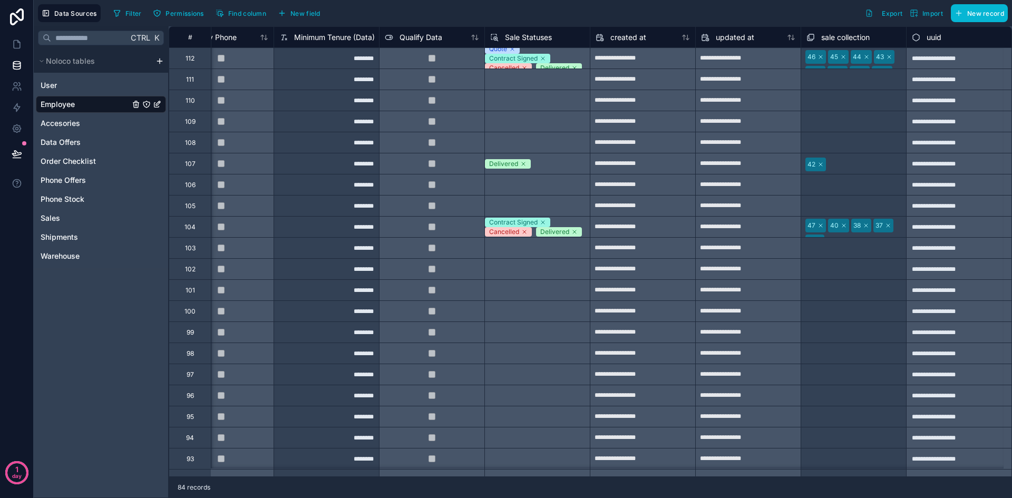
click at [605, 13] on div "Filter Permissions Find column New field Export Import New record" at bounding box center [558, 13] width 899 height 18
click at [560, 64] on div "Quote Contract Signed Cancelled Delivered" at bounding box center [537, 57] width 105 height 21
click at [587, 13] on div "Filter Permissions Find column New field Export Import New record" at bounding box center [558, 13] width 899 height 18
click at [554, 170] on div "Delivered" at bounding box center [537, 163] width 105 height 21
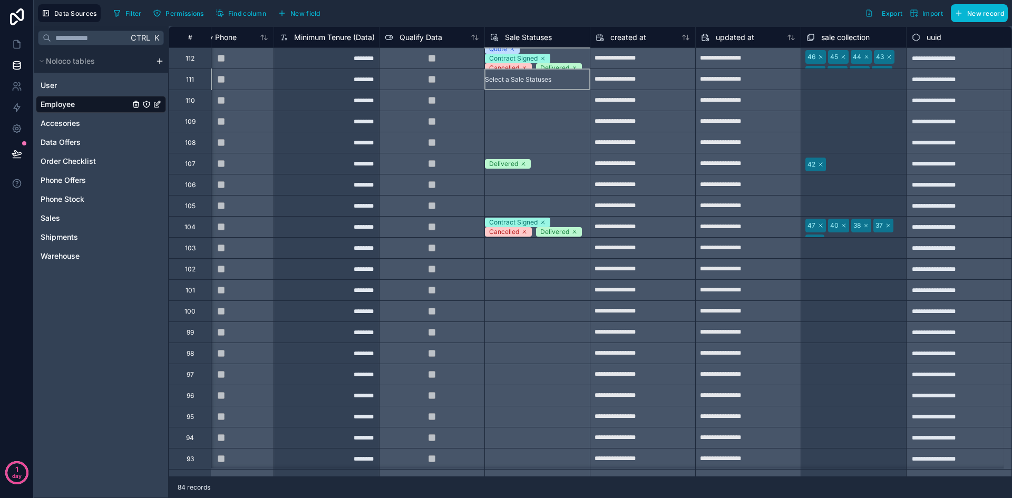
click at [569, 82] on div "Select a Sale Statuses" at bounding box center [537, 79] width 105 height 21
click at [819, 134] on div "Select a sale collection" at bounding box center [854, 142] width 105 height 21
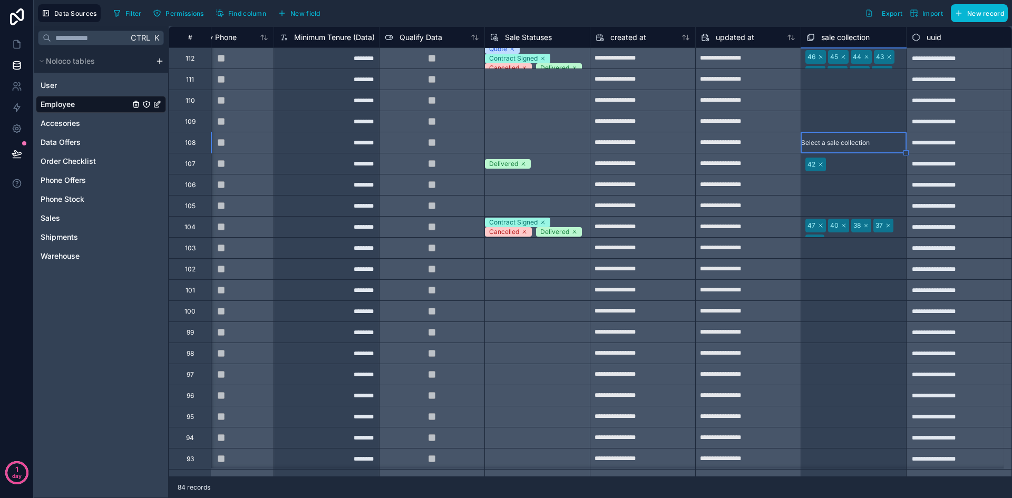
click at [821, 122] on div "Select a sale collection" at bounding box center [841, 122] width 69 height 8
click at [565, 60] on div "Quote Contract Signed Cancelled Delivered" at bounding box center [537, 57] width 105 height 21
click at [585, 6] on div "Filter Permissions Find column New field Export Import New record" at bounding box center [558, 13] width 899 height 18
click at [896, 57] on div "46 45 44 43 39 36 35 30" at bounding box center [854, 58] width 105 height 21
click at [564, 66] on div "Quote Contract Signed Cancelled Delivered" at bounding box center [537, 57] width 105 height 21
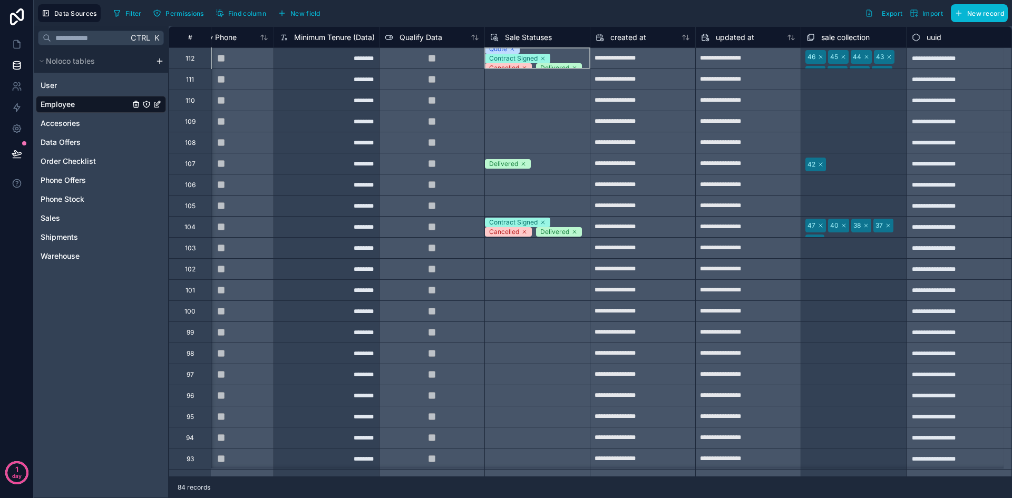
click at [524, 16] on div "Filter Permissions Find column New field Export Import New record" at bounding box center [558, 13] width 899 height 18
click at [554, 60] on div "Quote Contract Signed Cancelled Delivered" at bounding box center [537, 57] width 105 height 21
click at [540, 35] on span "Sale Statuses" at bounding box center [528, 37] width 47 height 11
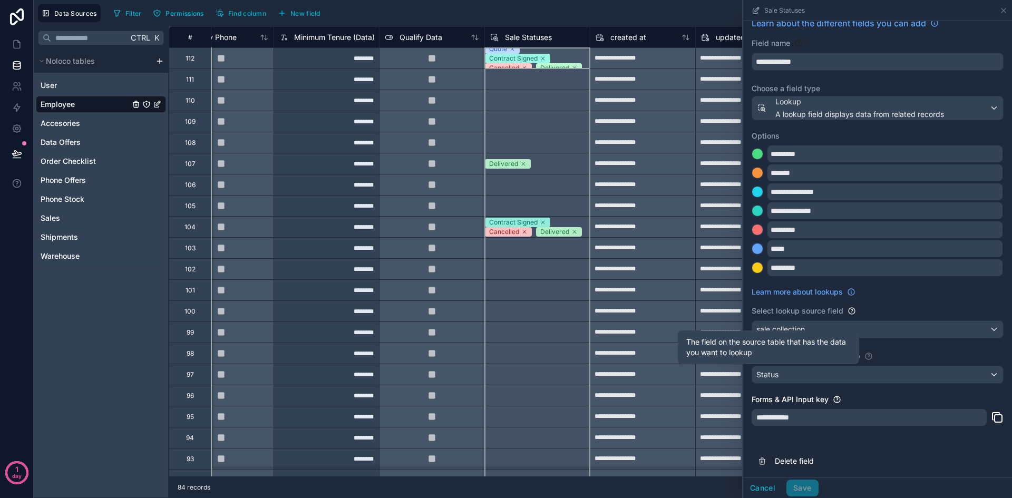
scroll to position [16, 0]
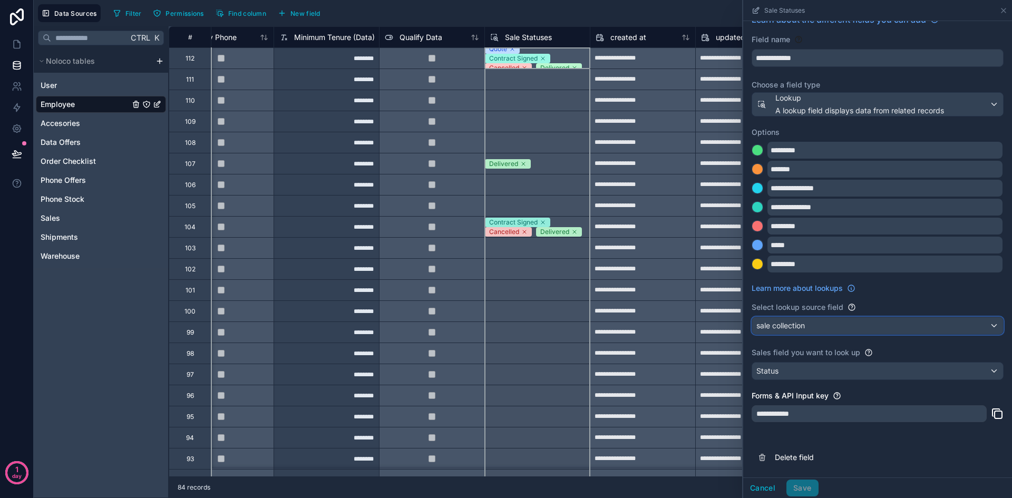
click at [887, 332] on div "sale collection" at bounding box center [878, 325] width 251 height 17
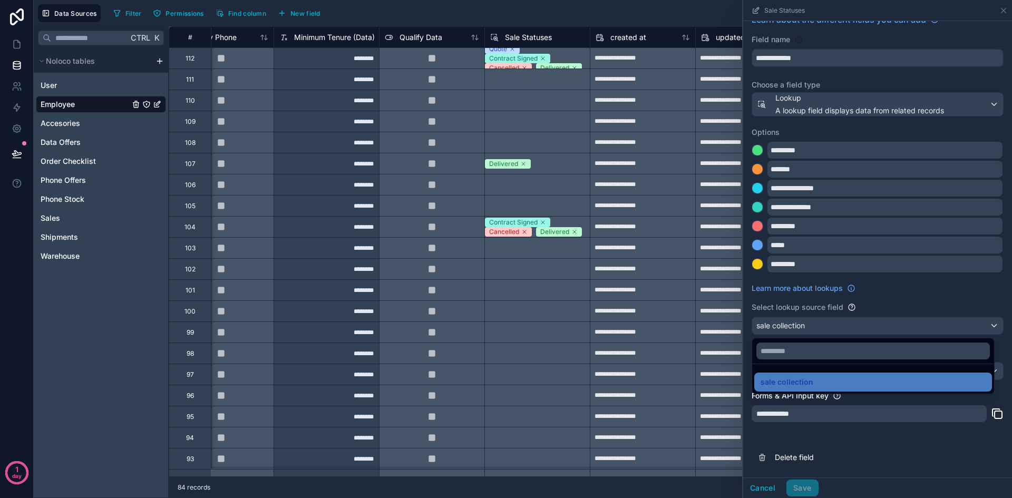
click at [917, 304] on div at bounding box center [878, 249] width 269 height 498
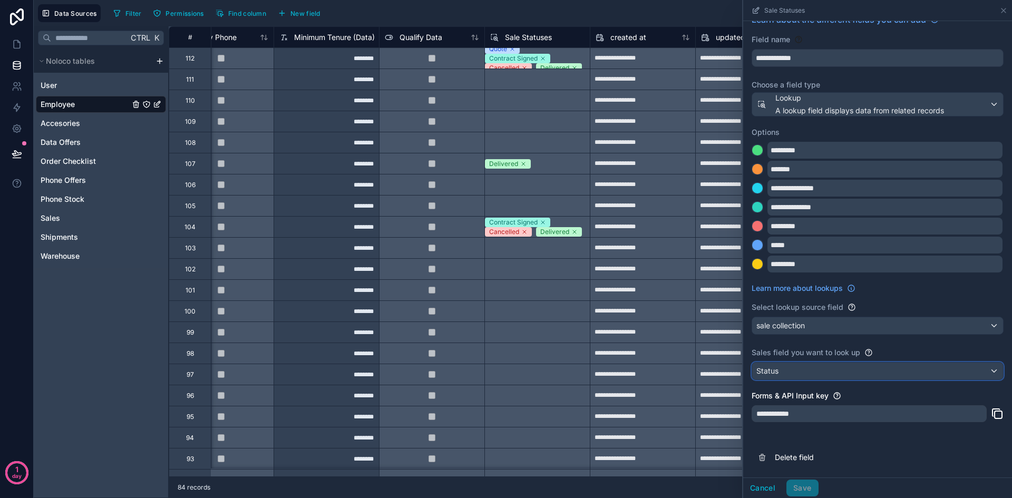
click at [873, 366] on div "Status" at bounding box center [878, 371] width 251 height 17
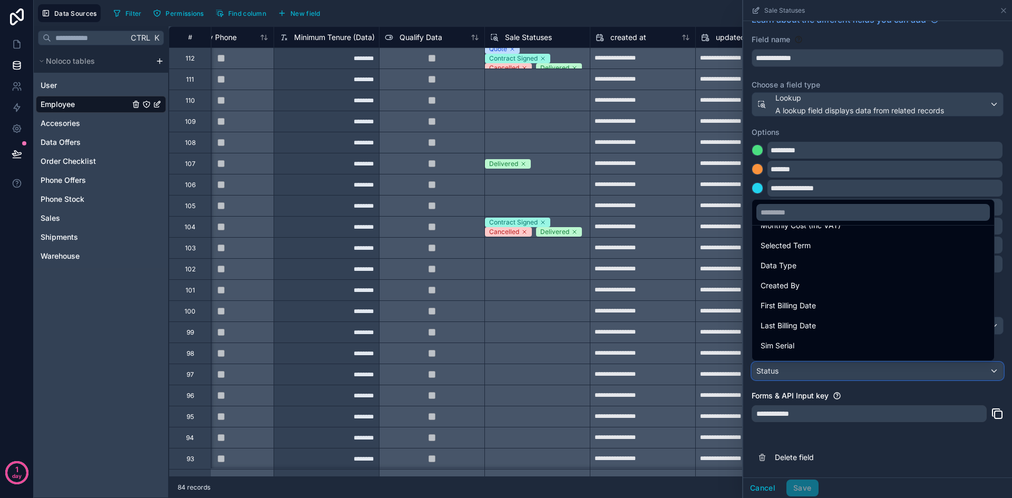
scroll to position [211, 0]
click at [950, 399] on div at bounding box center [878, 249] width 269 height 498
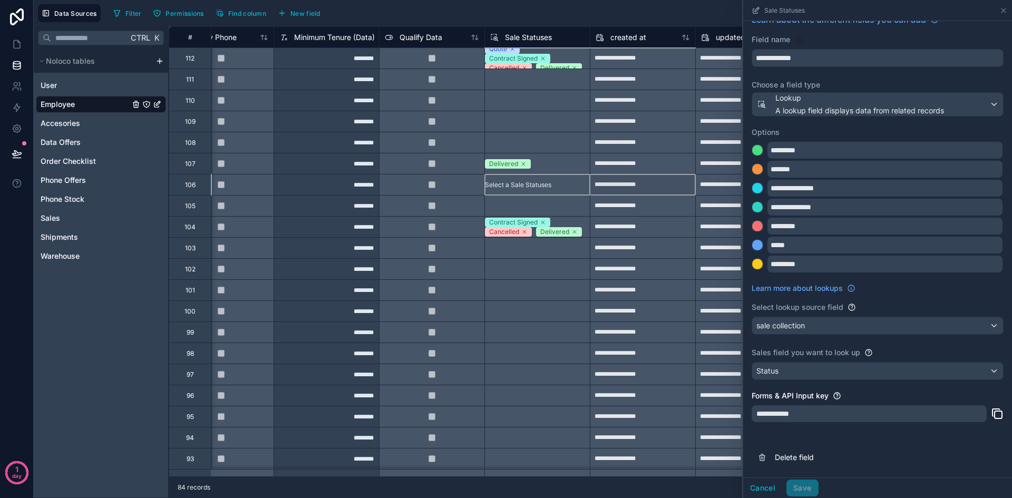
drag, startPoint x: 548, startPoint y: 184, endPoint x: 602, endPoint y: 187, distance: 54.4
click at [614, 14] on div "Filter Permissions Find column New field Export Import New record" at bounding box center [558, 13] width 899 height 18
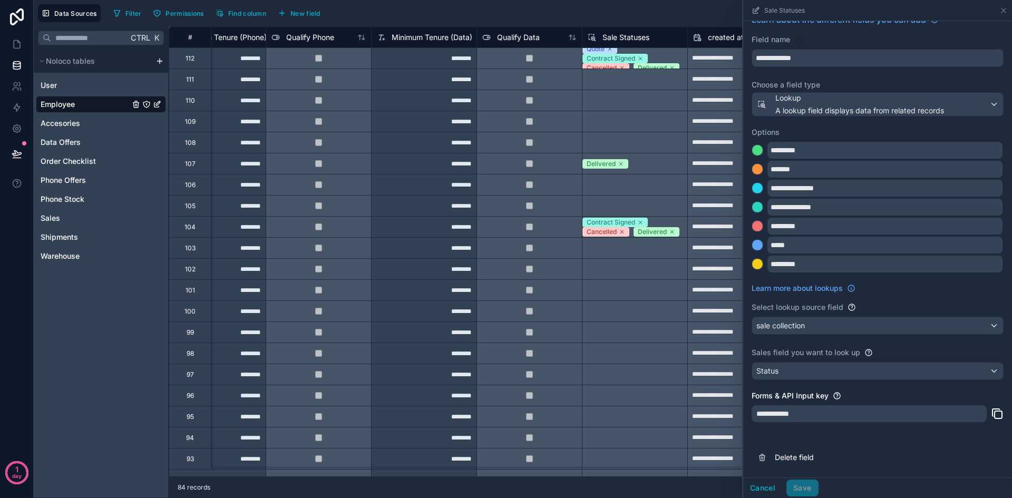
scroll to position [0, 1527]
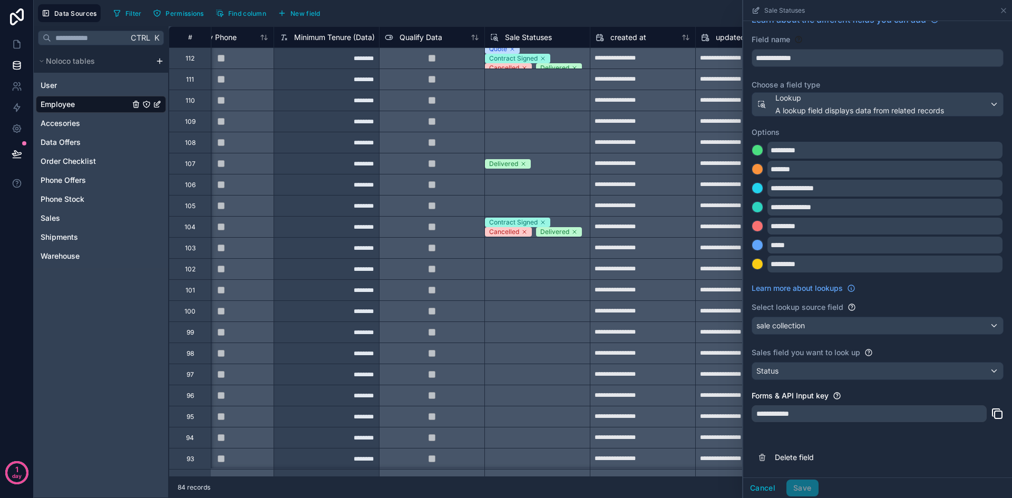
click at [1008, 10] on div "Sale Statuses" at bounding box center [878, 10] width 269 height 21
click at [1004, 13] on icon at bounding box center [1004, 10] width 8 height 8
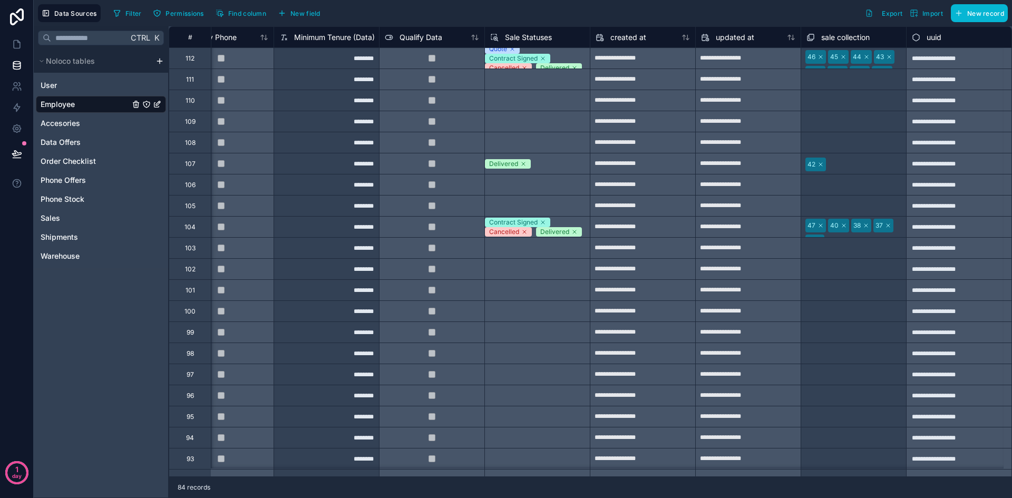
click at [530, 34] on span "Sale Statuses" at bounding box center [528, 37] width 47 height 11
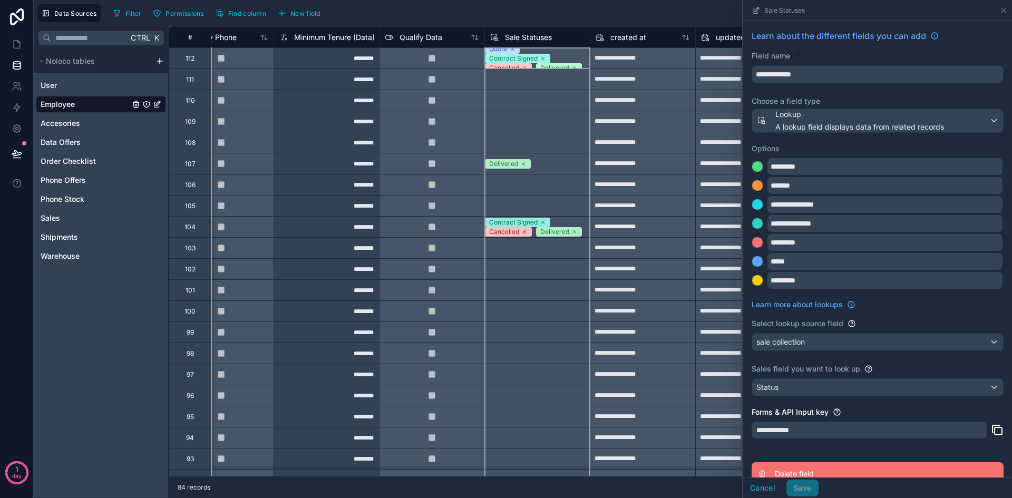
click at [784, 472] on span "Delete field" at bounding box center [851, 474] width 152 height 11
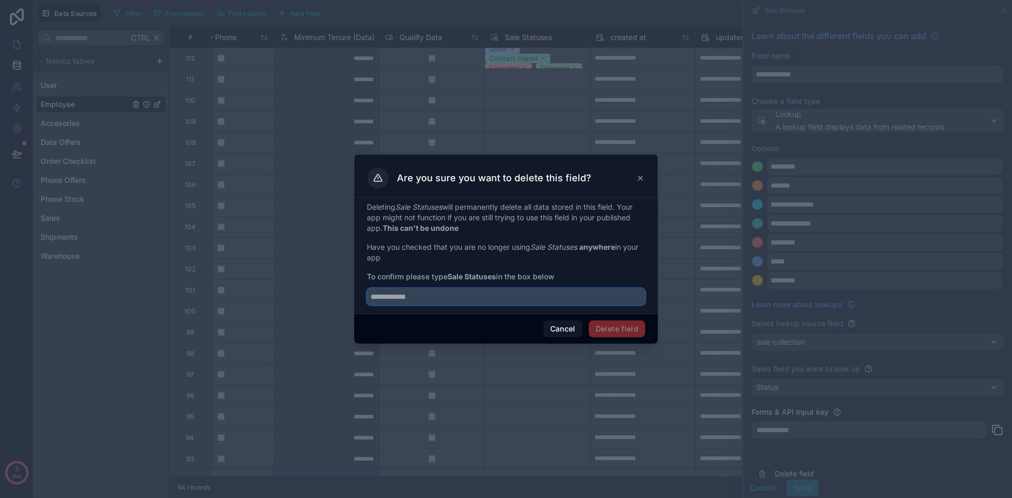
click at [438, 300] on input "text" at bounding box center [506, 296] width 278 height 17
type input "**********"
click at [628, 324] on button "Delete field" at bounding box center [617, 329] width 56 height 17
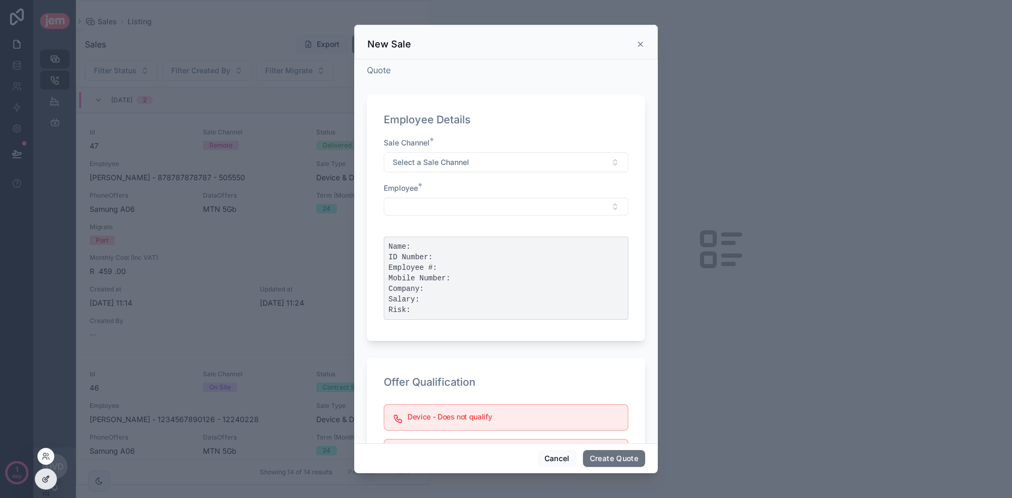
click at [47, 473] on div at bounding box center [45, 479] width 21 height 20
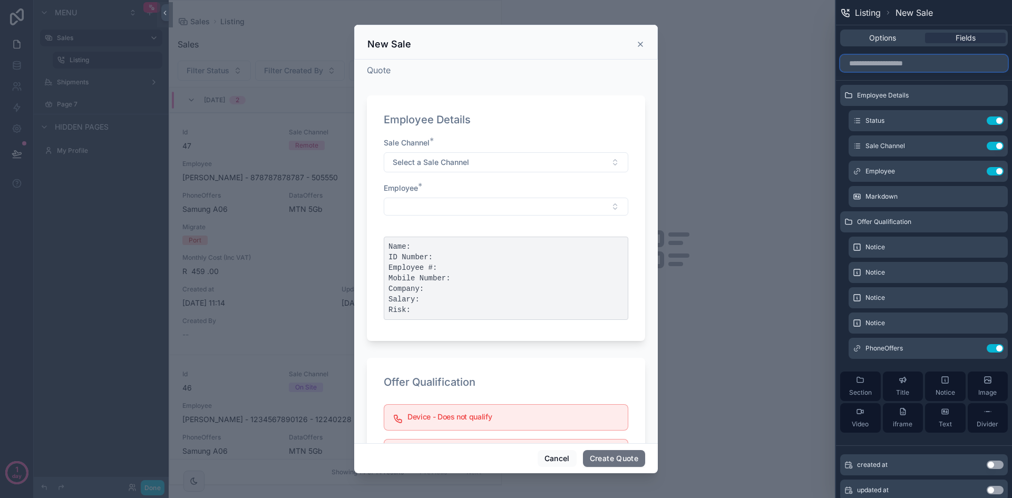
click at [912, 62] on input "text" at bounding box center [925, 63] width 168 height 17
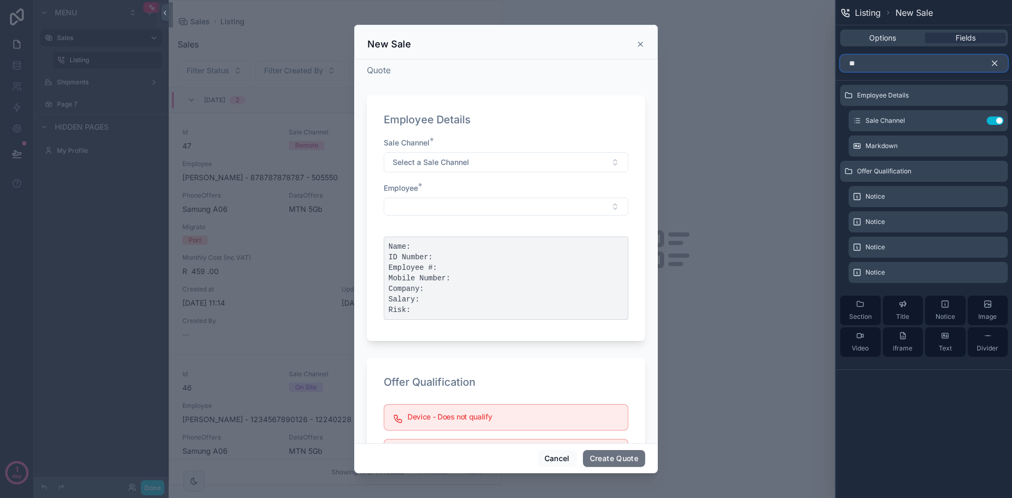
type input "*"
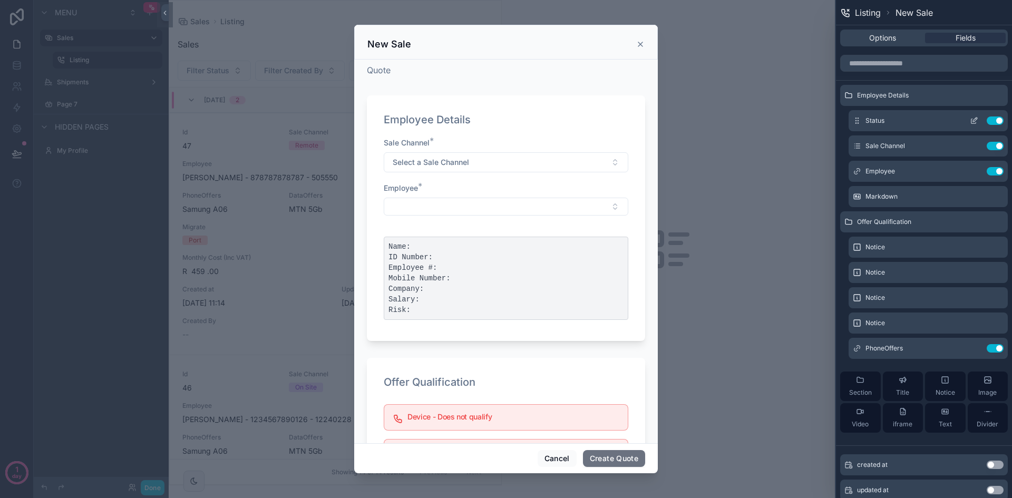
click at [970, 121] on icon at bounding box center [974, 121] width 8 height 8
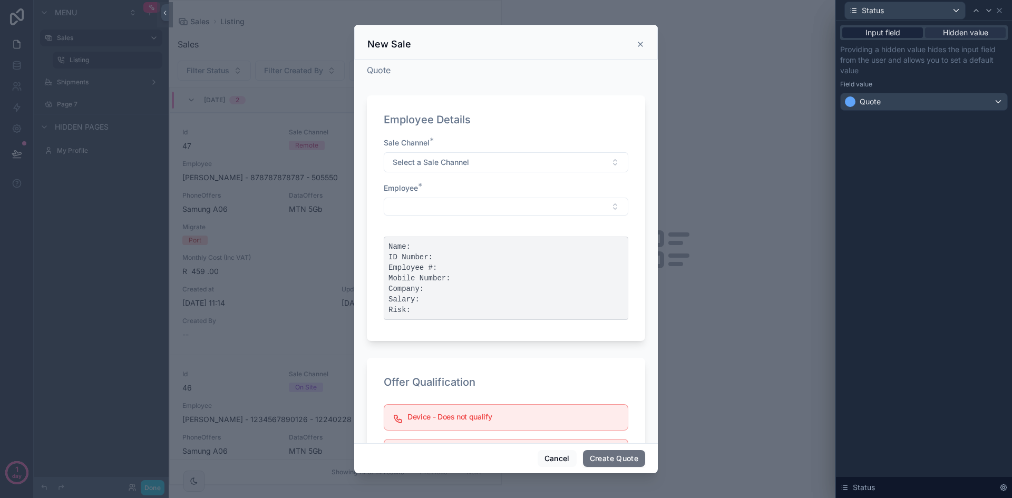
click at [916, 33] on div "Input field" at bounding box center [883, 32] width 81 height 11
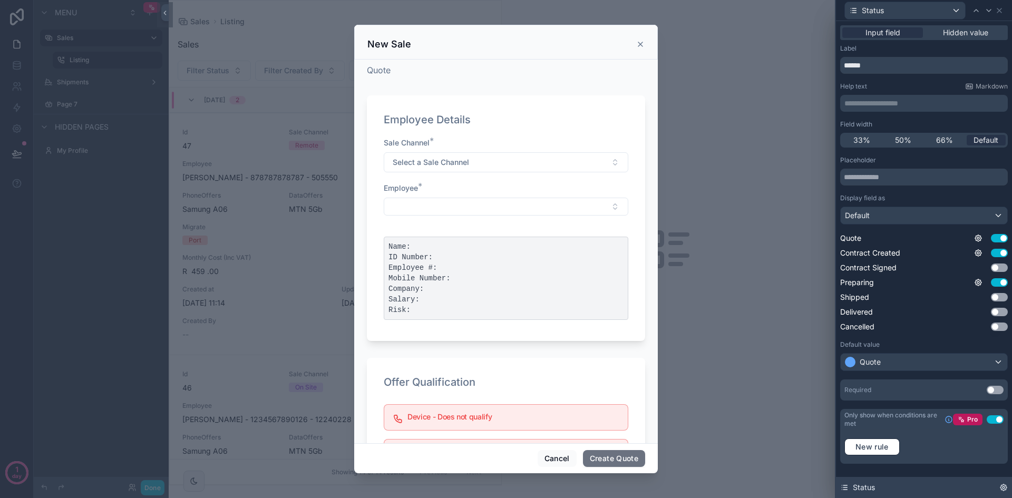
click at [1000, 487] on icon at bounding box center [1004, 488] width 8 height 8
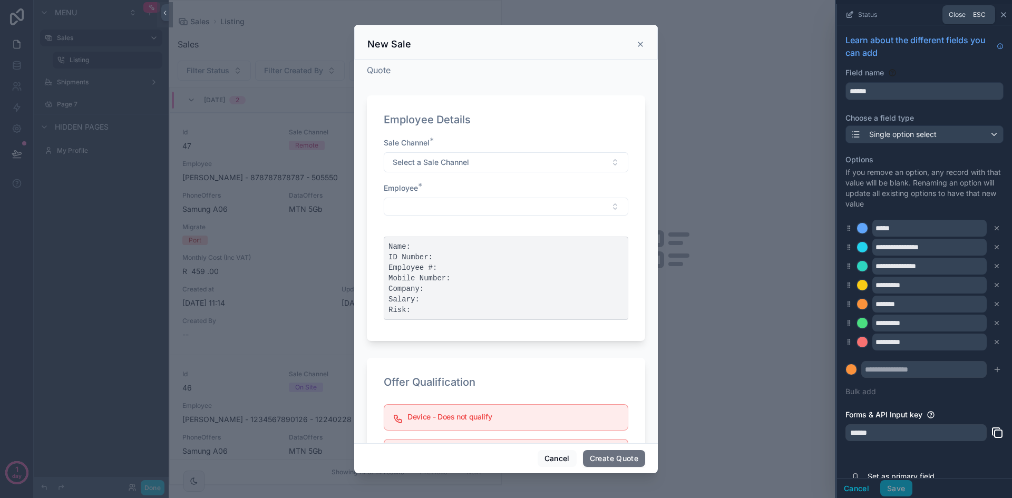
click at [1000, 16] on icon at bounding box center [1004, 15] width 8 height 8
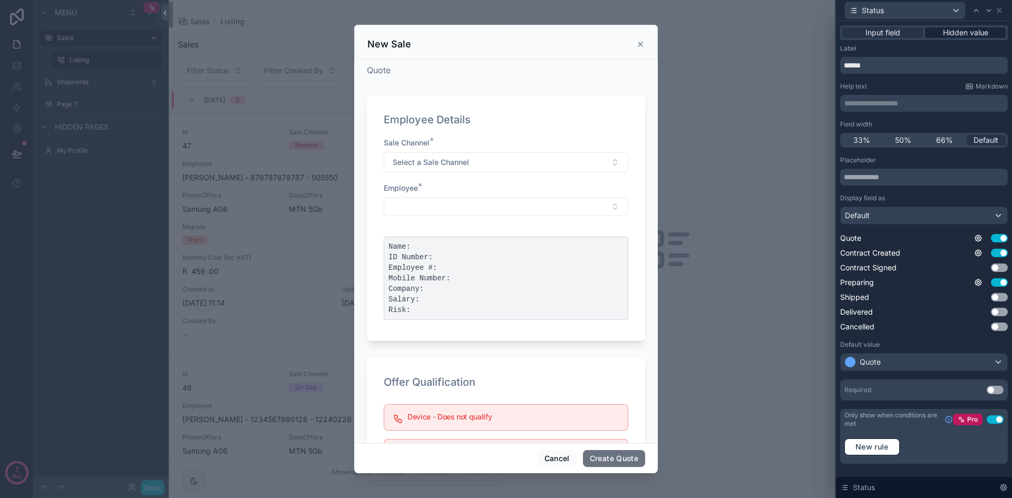
click at [935, 35] on div "Hidden value" at bounding box center [965, 32] width 81 height 11
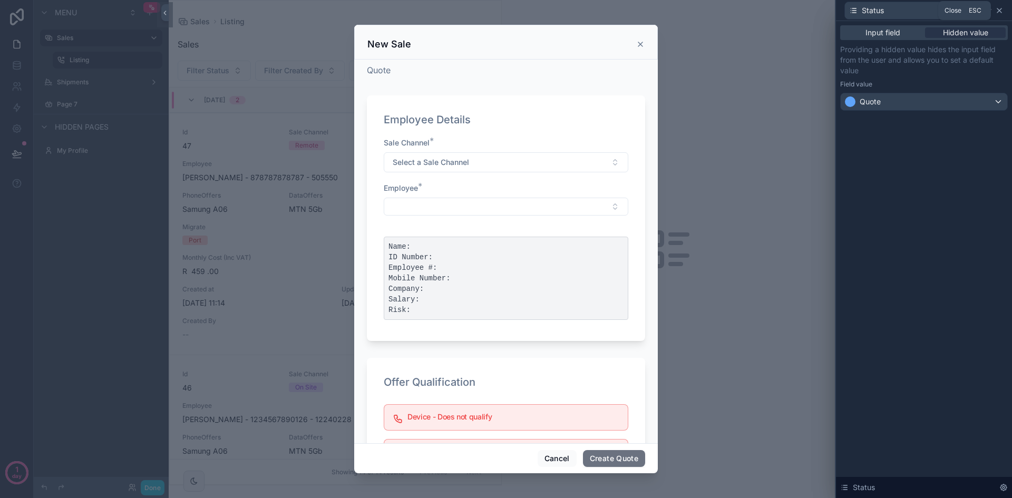
click at [999, 8] on icon at bounding box center [1000, 10] width 8 height 8
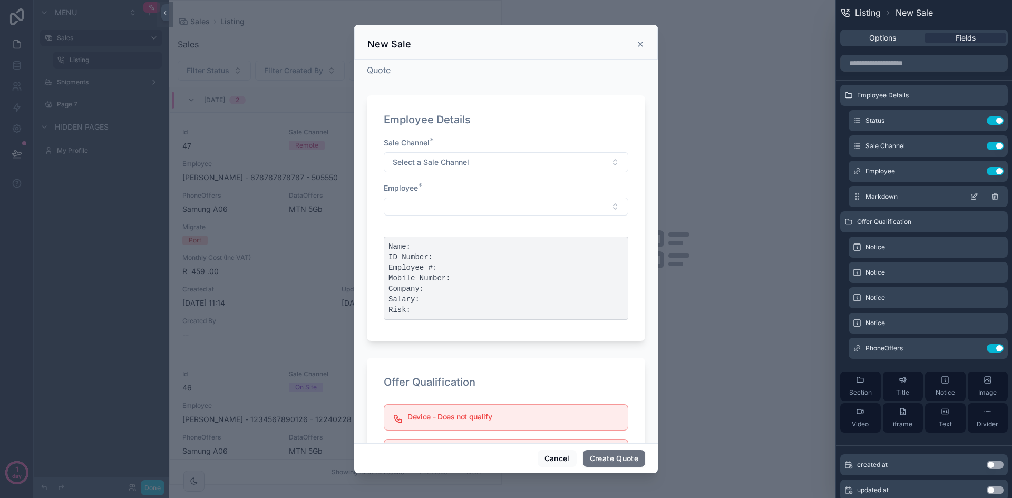
click at [970, 197] on icon at bounding box center [974, 196] width 8 height 8
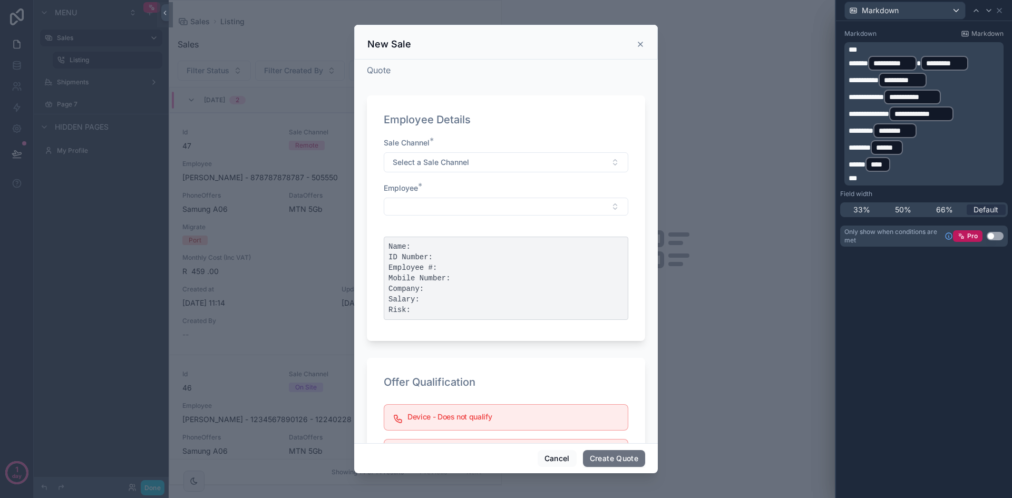
click at [873, 49] on p "***" at bounding box center [925, 49] width 153 height 11
click at [1010, 431] on div "**********" at bounding box center [924, 259] width 176 height 477
click at [999, 235] on button "Use setting" at bounding box center [995, 236] width 17 height 8
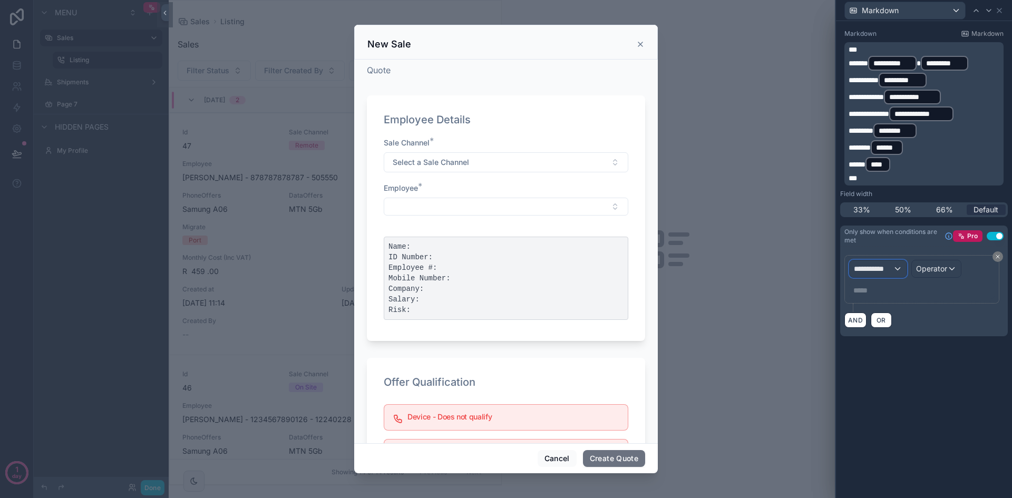
click at [889, 264] on span "**********" at bounding box center [873, 269] width 39 height 11
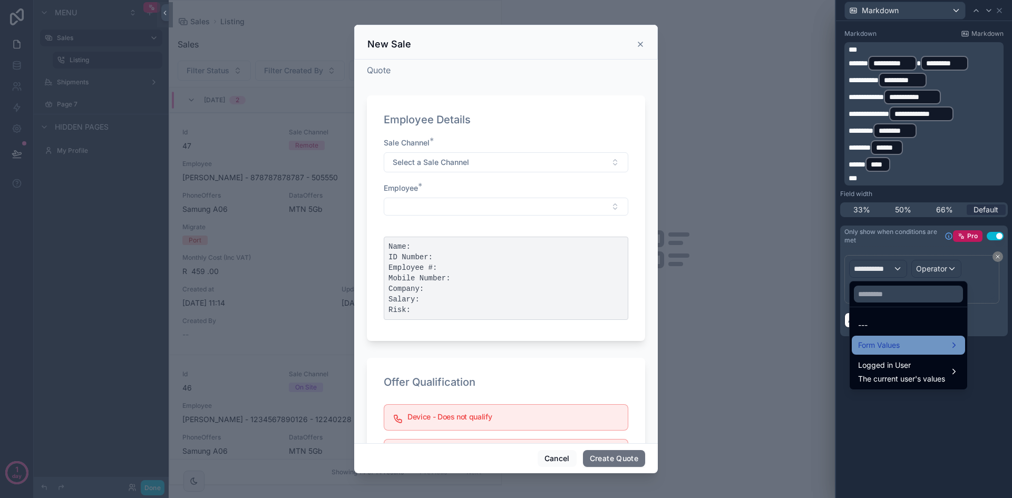
click at [898, 343] on span "Form Values" at bounding box center [879, 345] width 42 height 13
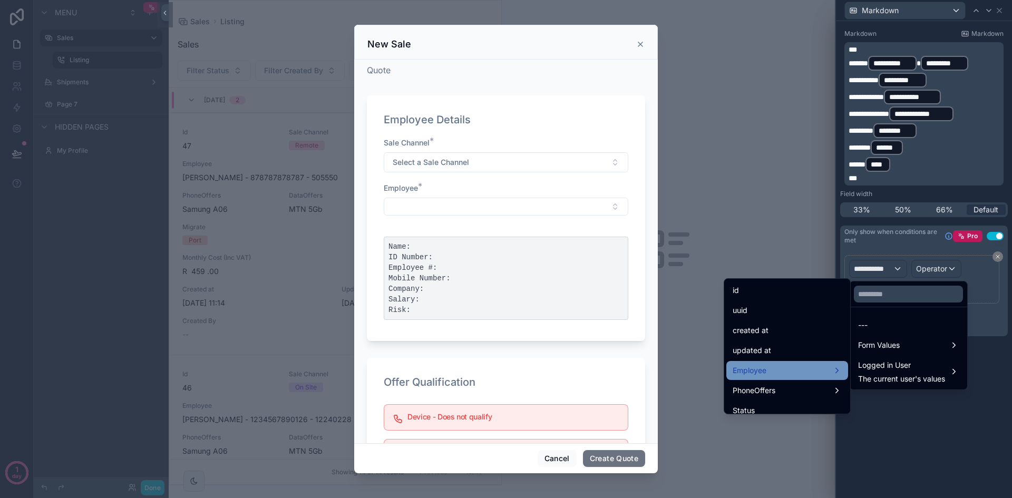
click at [782, 370] on div "Employee" at bounding box center [787, 370] width 109 height 13
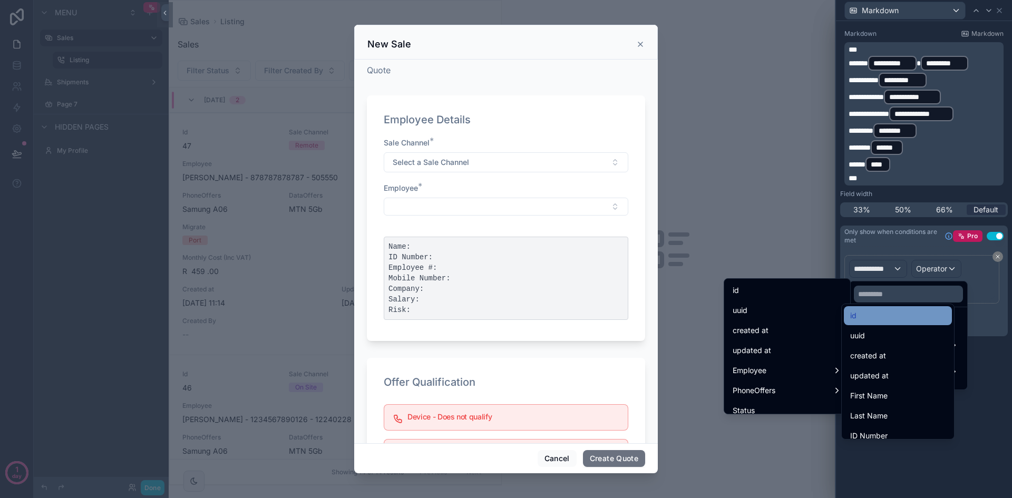
click at [895, 313] on div "id" at bounding box center [898, 316] width 95 height 13
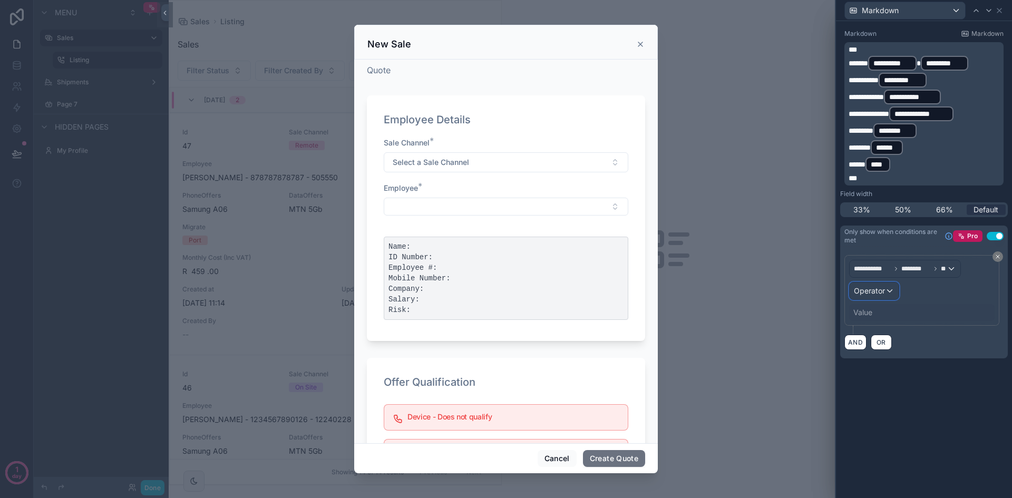
click at [882, 296] on div "Operator" at bounding box center [874, 291] width 49 height 17
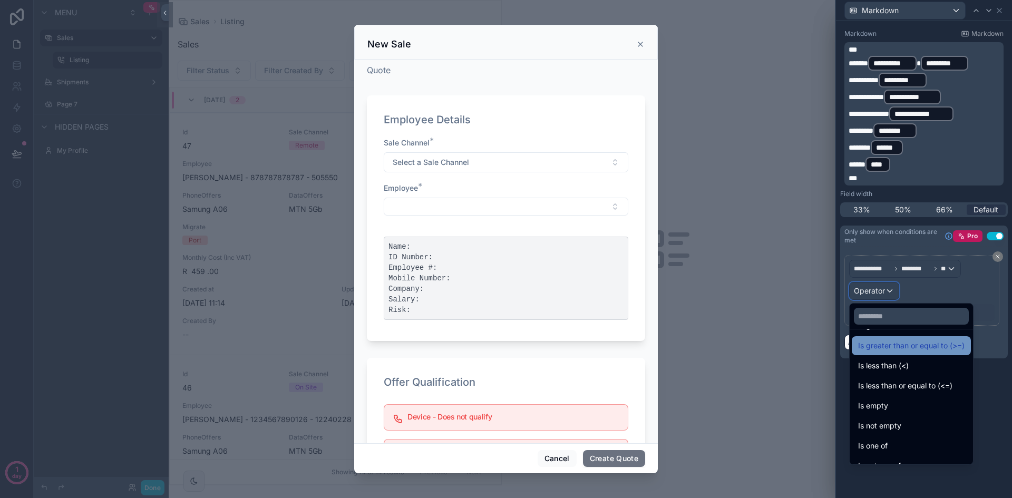
scroll to position [75, 0]
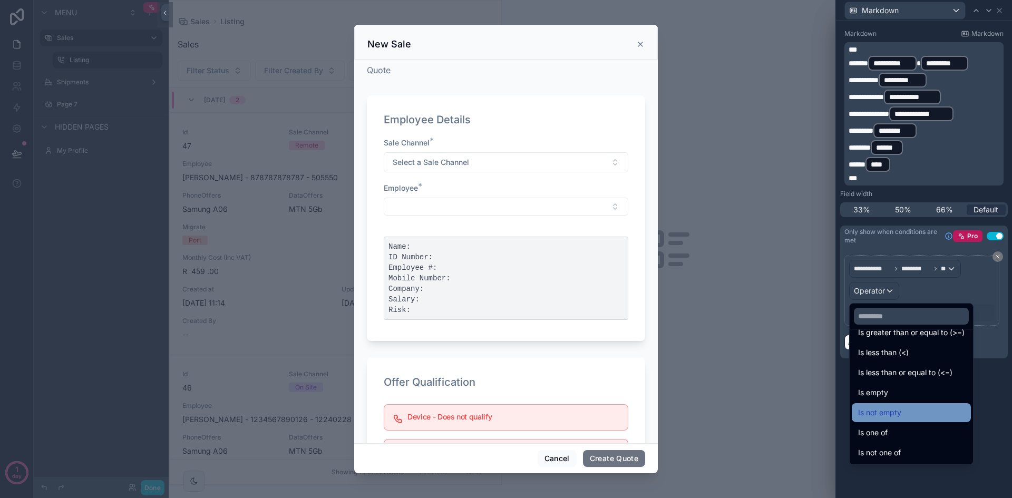
click at [909, 406] on div "Is not empty" at bounding box center [911, 412] width 119 height 19
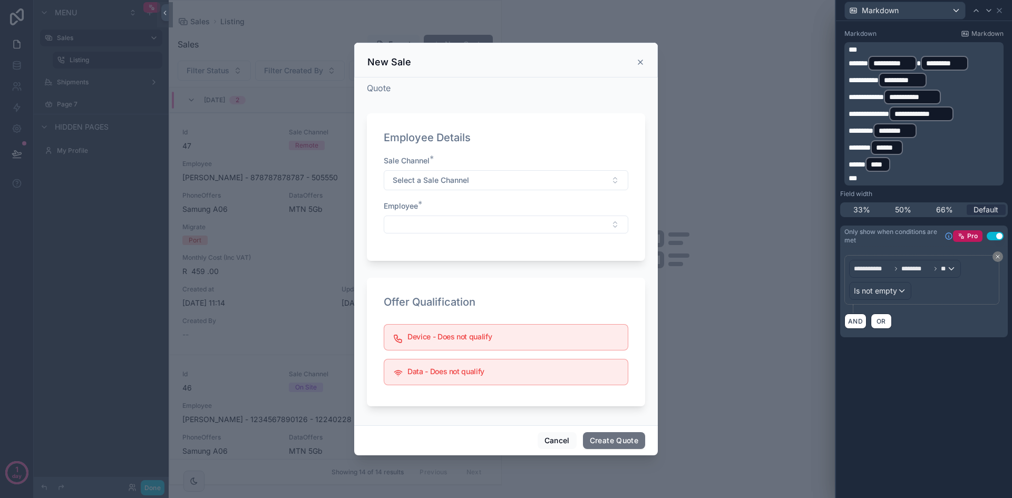
click at [955, 382] on div "**********" at bounding box center [924, 259] width 176 height 477
click at [572, 235] on div "Sale Channel * Select a Sale Channel Employee *" at bounding box center [506, 200] width 245 height 89
click at [570, 229] on button "Select Button" at bounding box center [506, 225] width 245 height 18
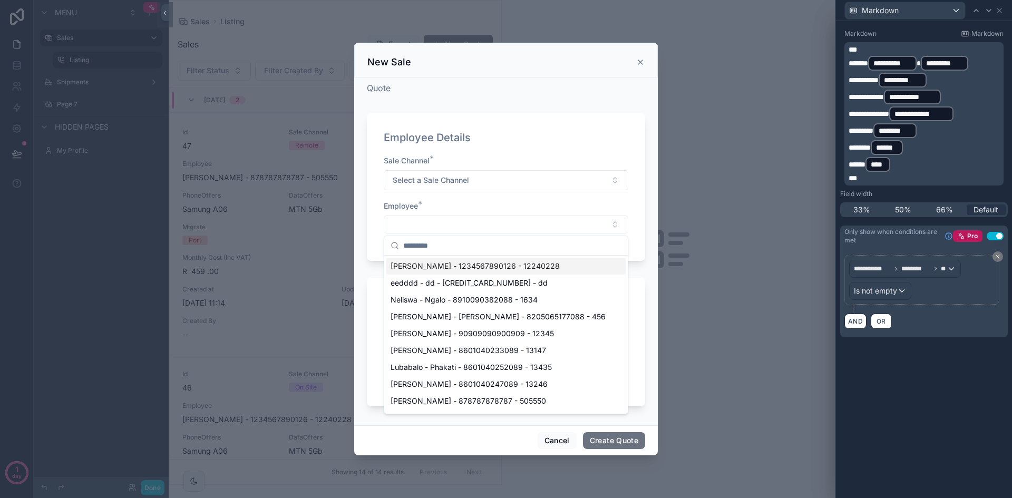
click at [501, 268] on span "Caroline - van der Merwe - 1234567890126 - 12240228" at bounding box center [475, 266] width 169 height 11
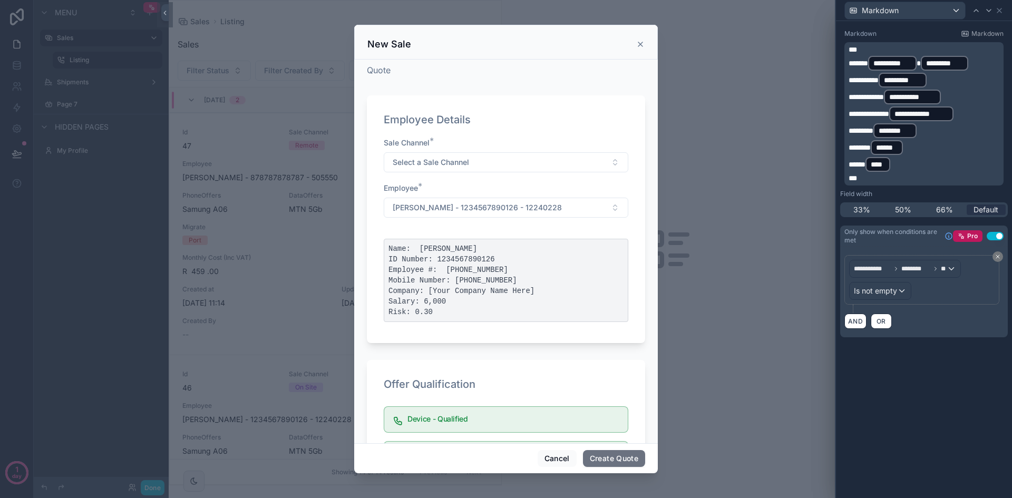
click at [937, 381] on div "**********" at bounding box center [924, 259] width 176 height 477
click at [901, 176] on p "***" at bounding box center [925, 178] width 153 height 11
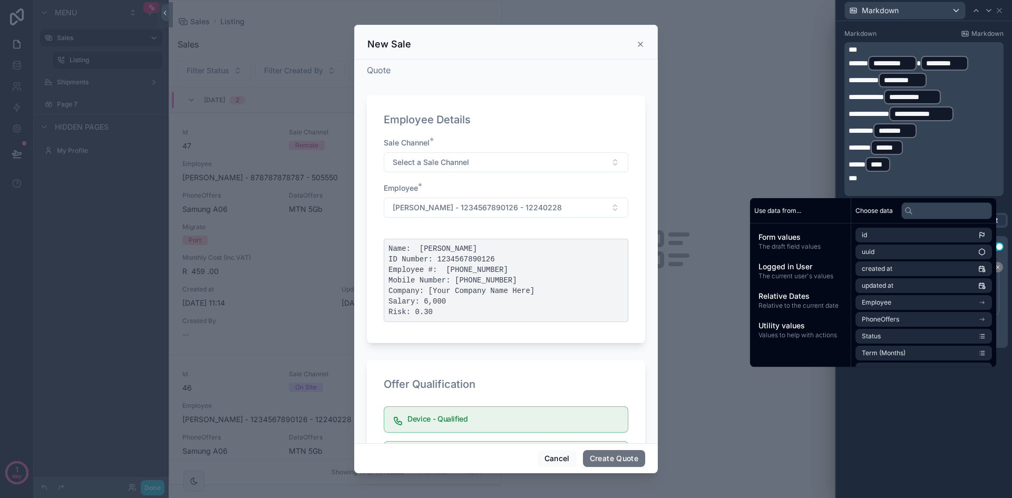
scroll to position [96, 0]
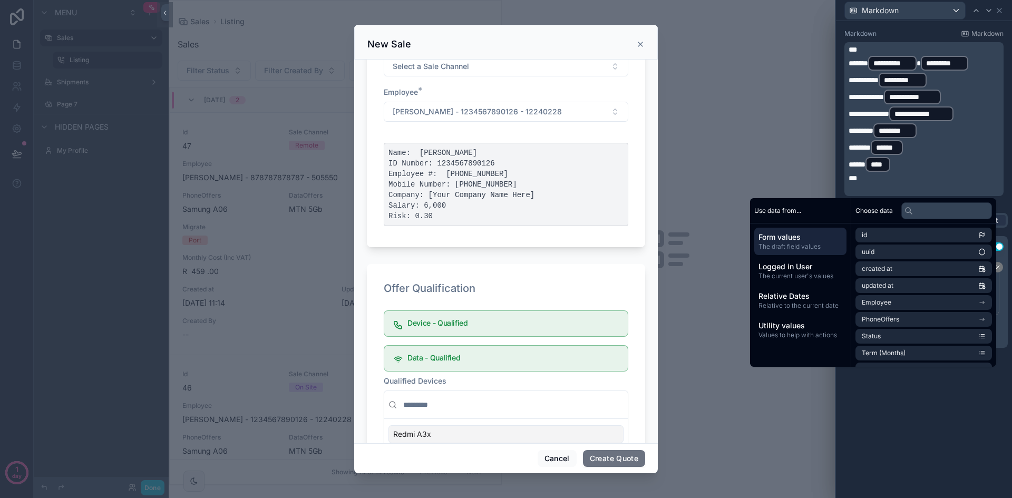
click at [807, 234] on span "Form values" at bounding box center [801, 237] width 84 height 11
click at [939, 215] on input "text" at bounding box center [947, 210] width 91 height 17
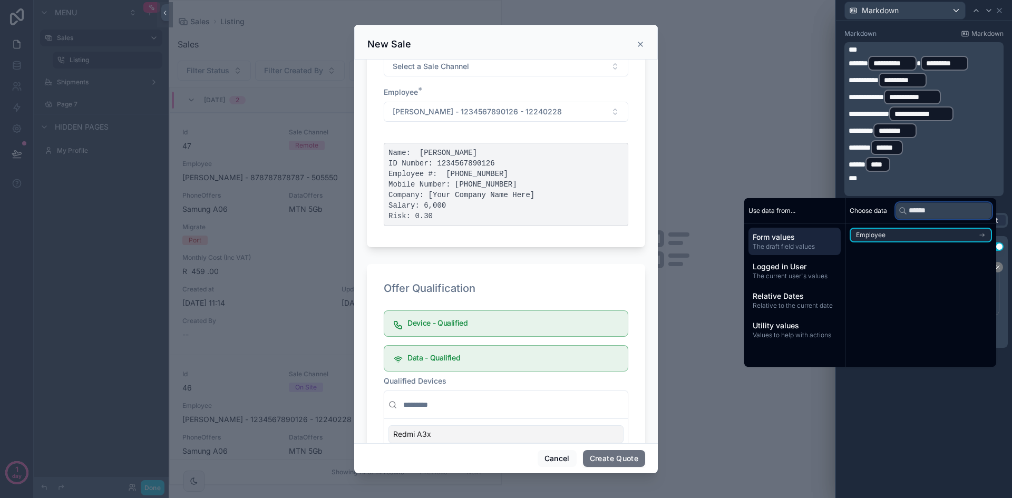
scroll to position [0, 0]
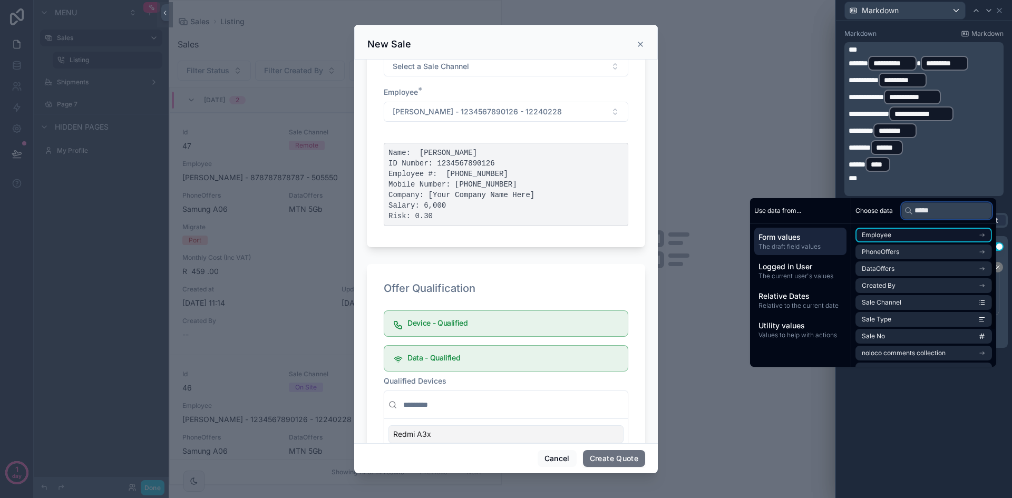
type input "****"
click at [921, 238] on li "Employee" at bounding box center [924, 235] width 137 height 15
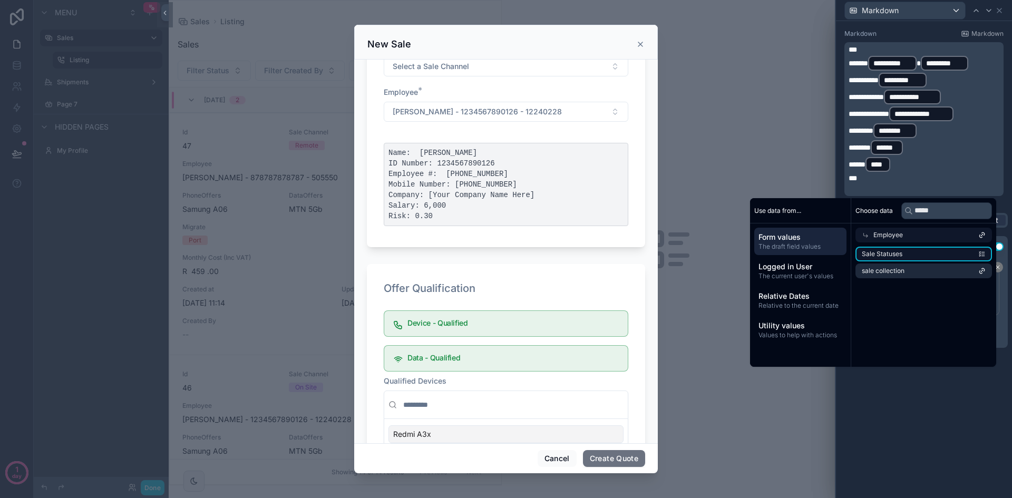
click at [920, 252] on li "Sale Statuses" at bounding box center [924, 254] width 137 height 15
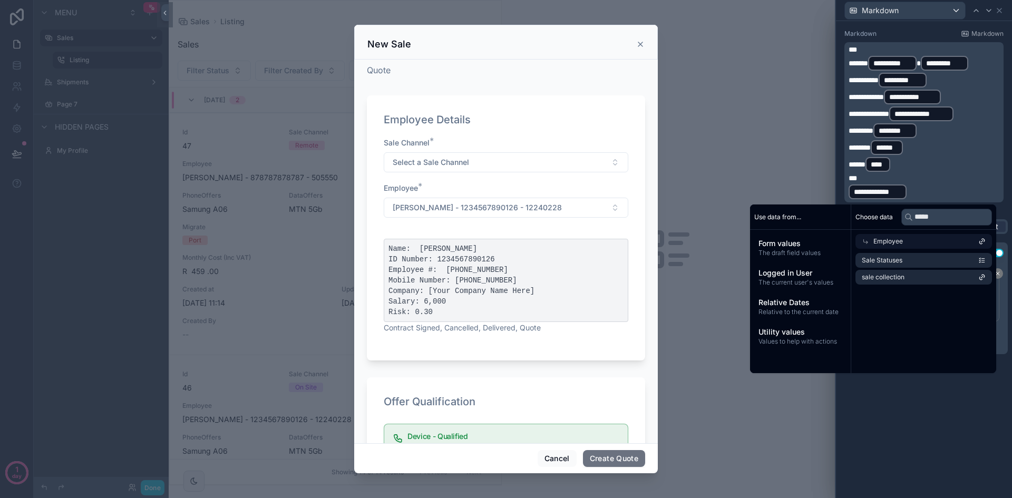
scroll to position [113, 0]
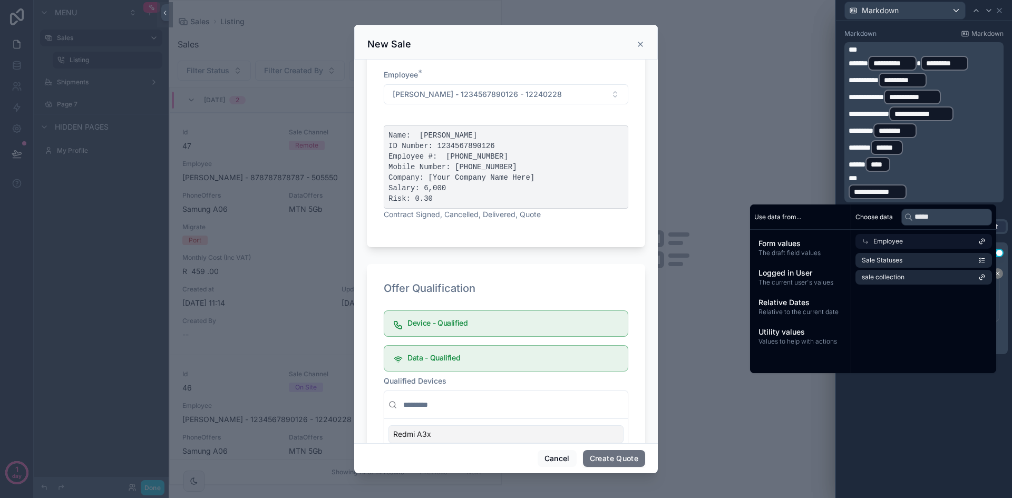
click at [924, 195] on p "**********" at bounding box center [925, 192] width 153 height 17
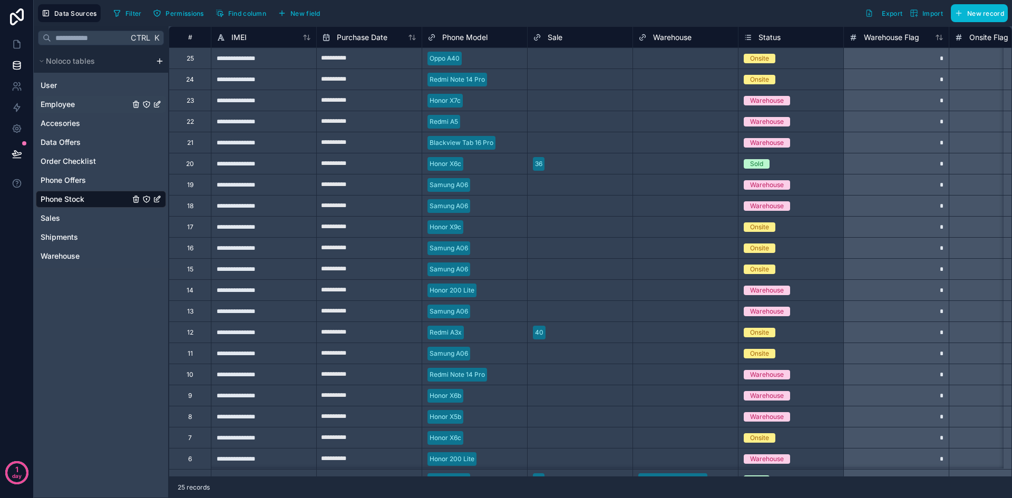
click at [99, 100] on link "Employee" at bounding box center [101, 104] width 130 height 17
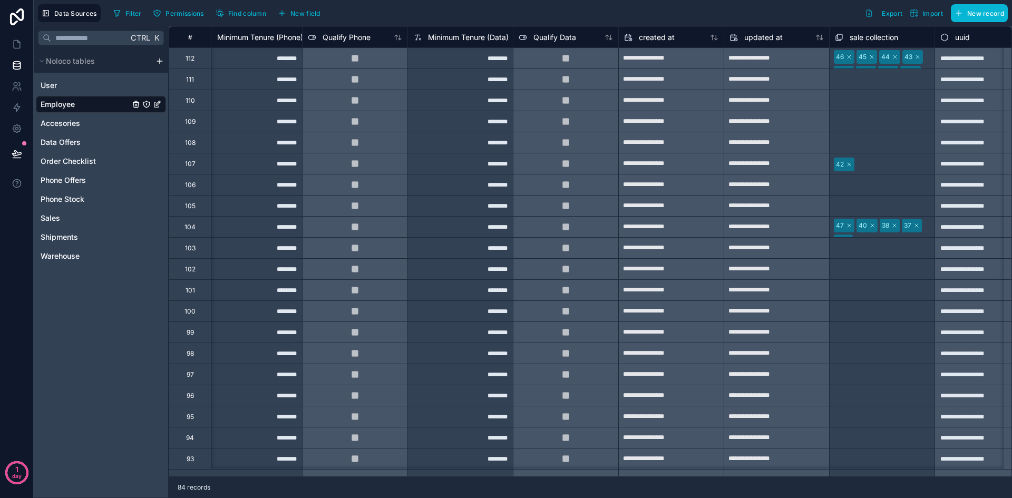
scroll to position [0, 1422]
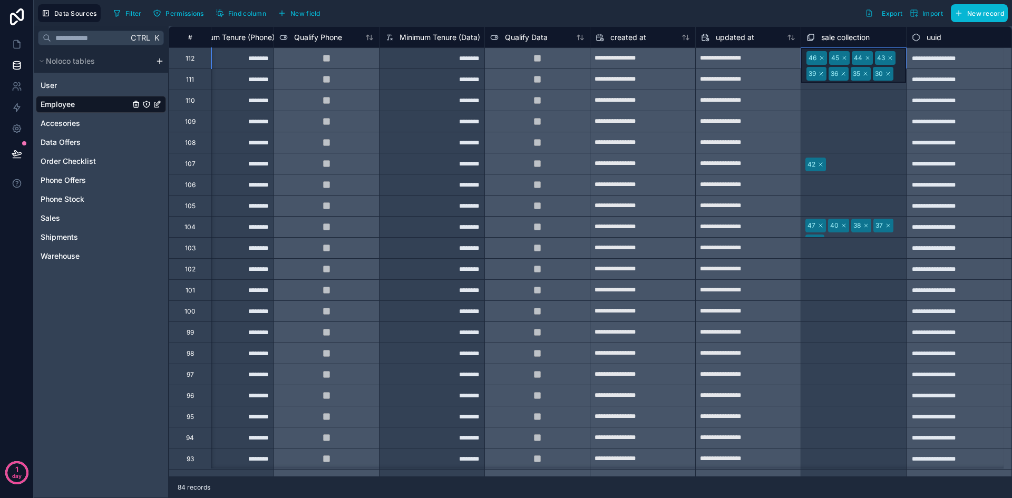
click at [893, 66] on div "46 45 44 43 39 36 35 30" at bounding box center [854, 65] width 105 height 35
click at [750, 10] on div "Filter Permissions Find column New field Export Import New record" at bounding box center [558, 13] width 899 height 18
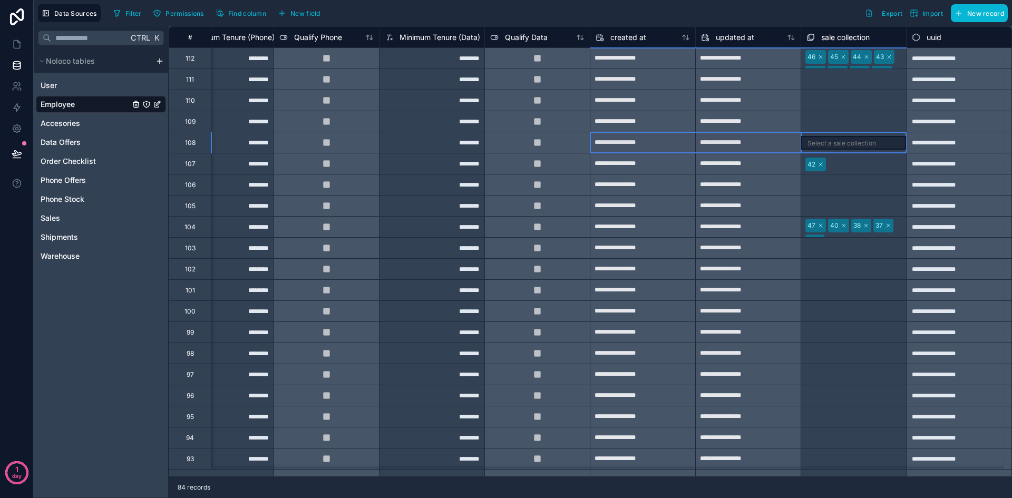
drag, startPoint x: 836, startPoint y: 149, endPoint x: 582, endPoint y: 131, distance: 254.8
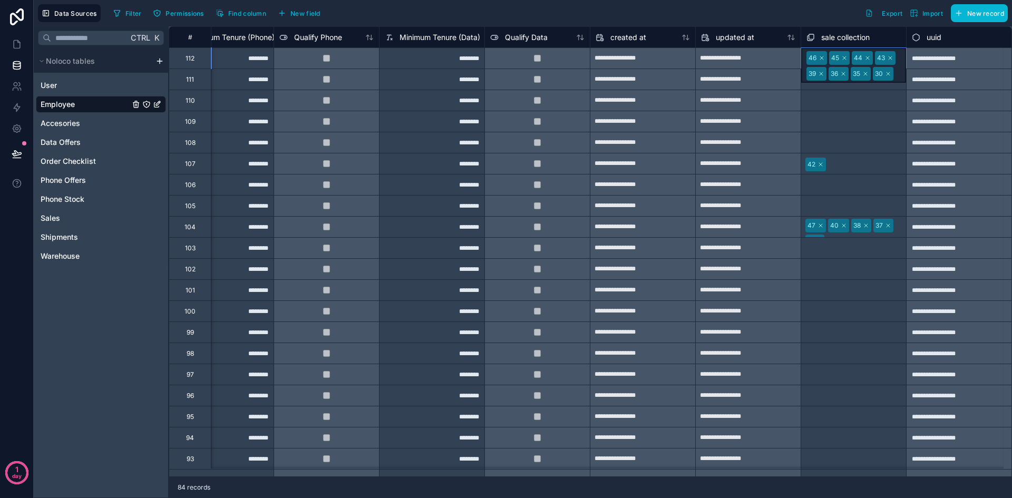
click at [858, 62] on span "44" at bounding box center [862, 58] width 21 height 14
click at [831, 25] on div "Data Sources Filter Permissions Find column New field Export Import New record" at bounding box center [523, 13] width 979 height 26
